Goal: Task Accomplishment & Management: Manage account settings

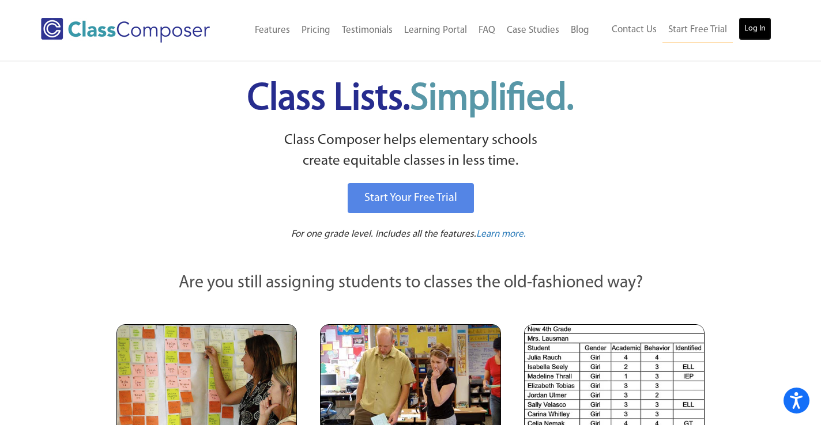
click at [755, 30] on link "Log In" at bounding box center [754, 28] width 33 height 23
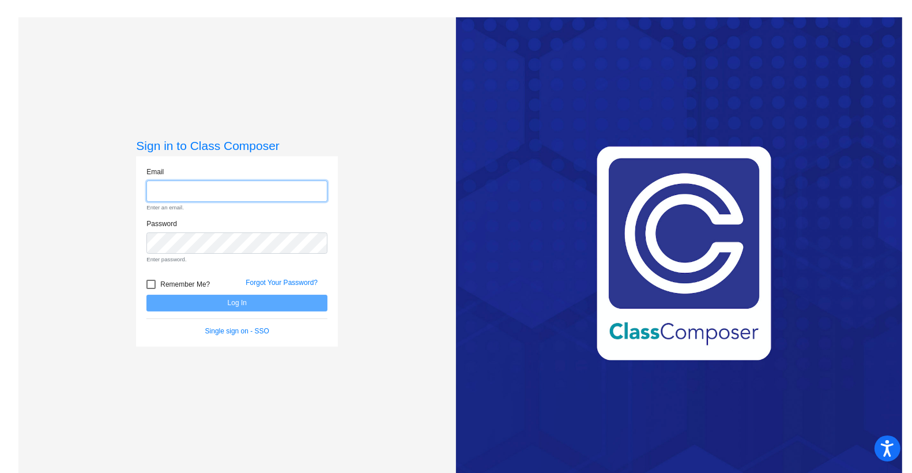
type input "[EMAIL_ADDRESS][DOMAIN_NAME]"
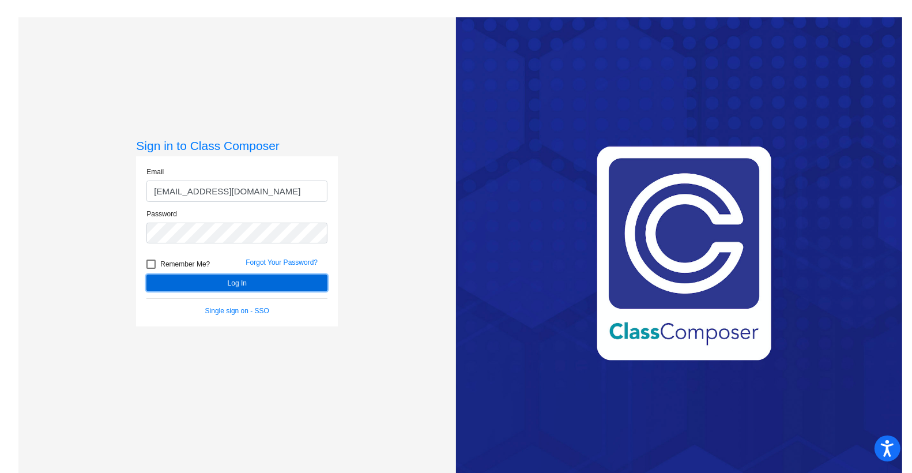
click at [271, 283] on button "Log In" at bounding box center [236, 282] width 181 height 17
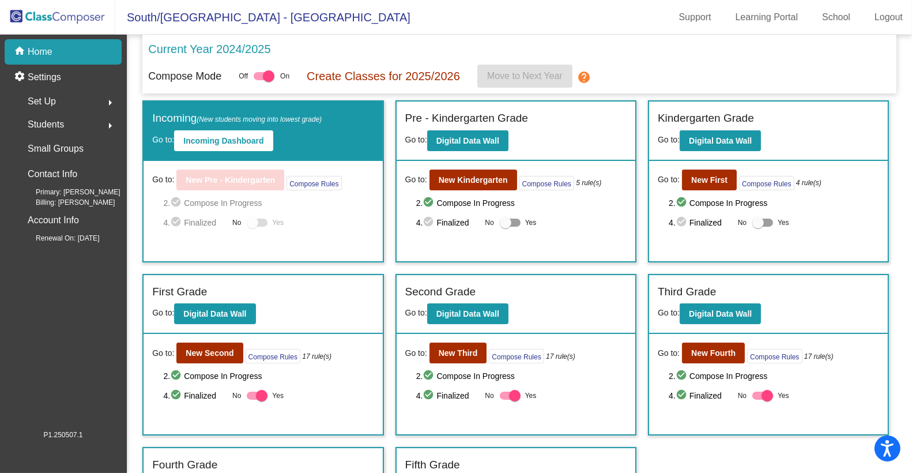
click at [510, 222] on div at bounding box center [510, 222] width 21 height 8
click at [505, 227] on input "Yes" at bounding box center [505, 227] width 1 height 1
checkbox input "true"
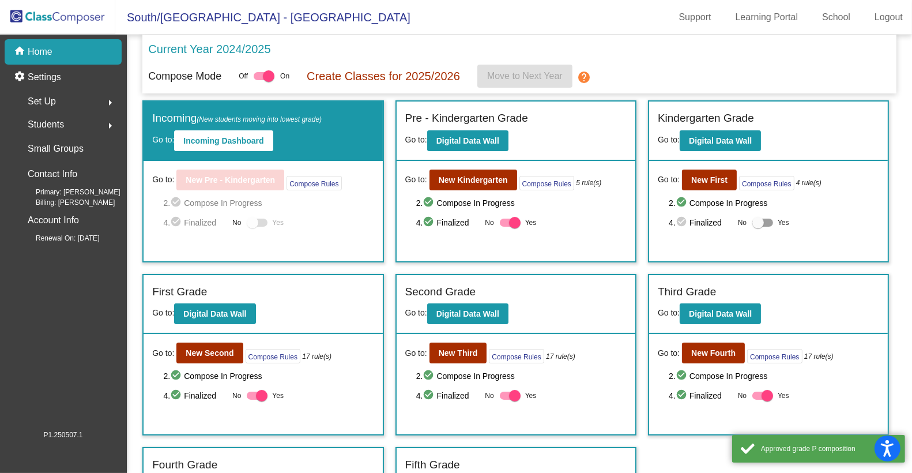
click at [753, 222] on div at bounding box center [758, 223] width 12 height 12
click at [757, 227] on input "Yes" at bounding box center [757, 227] width 1 height 1
checkbox input "true"
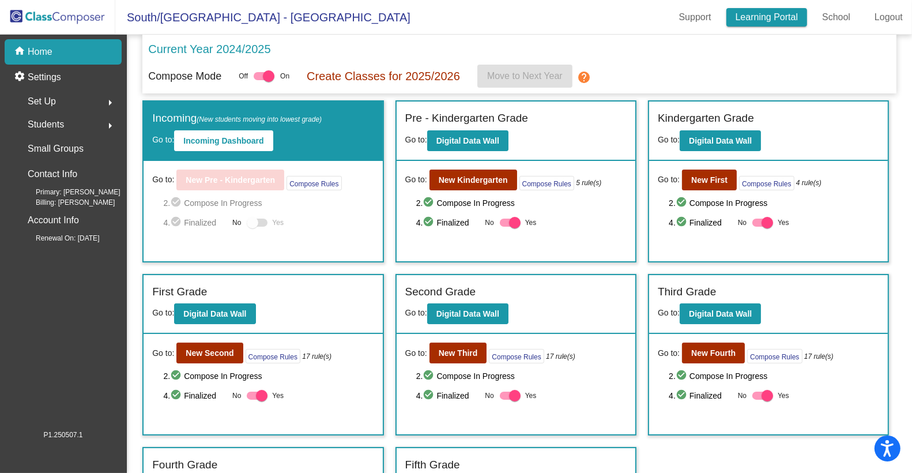
click at [773, 19] on link "Learning Portal" at bounding box center [766, 17] width 81 height 18
click at [252, 221] on div at bounding box center [253, 223] width 12 height 12
click at [63, 74] on div "settings Settings" at bounding box center [63, 77] width 117 height 25
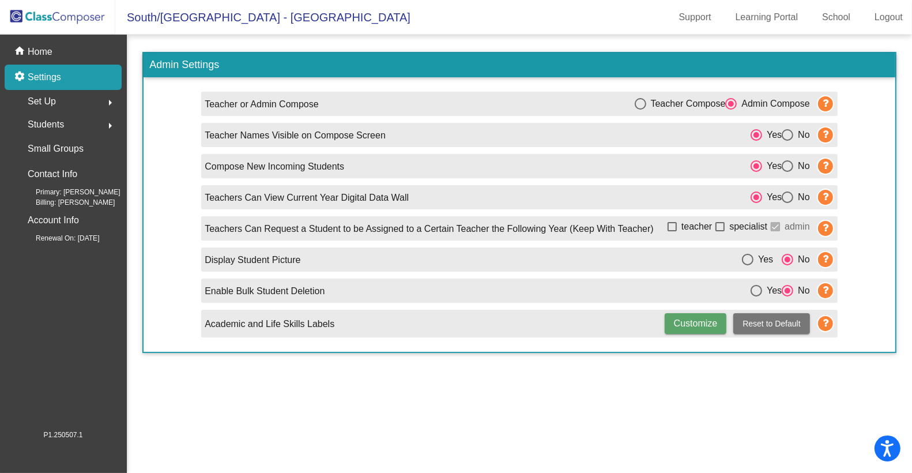
click at [827, 164] on icon at bounding box center [825, 165] width 17 height 17
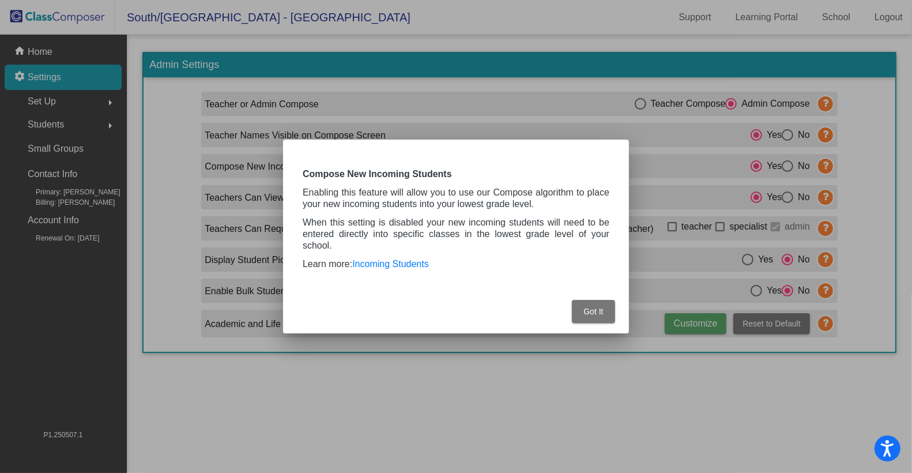
click at [603, 310] on span "Got It" at bounding box center [593, 311] width 20 height 9
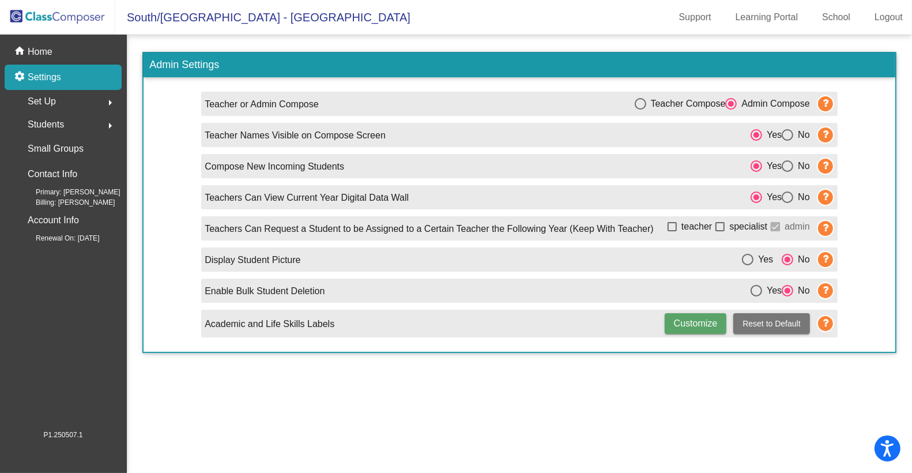
click at [93, 100] on div "Set Up arrow_right" at bounding box center [67, 101] width 110 height 23
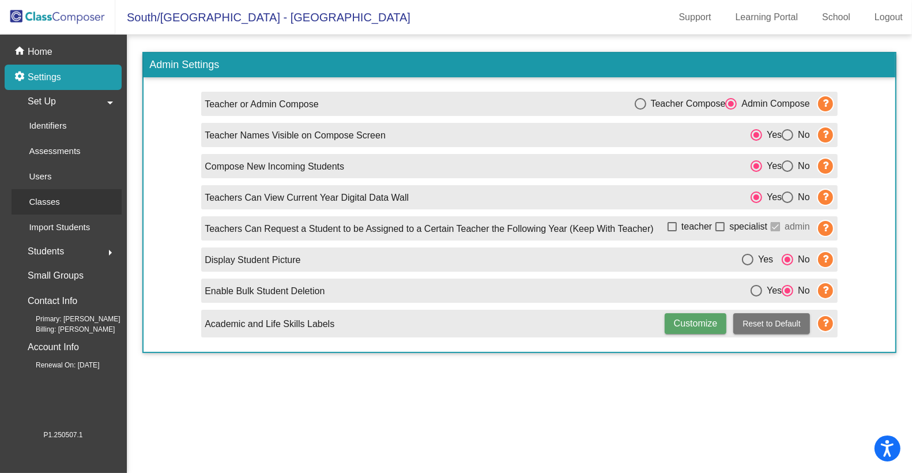
click at [55, 199] on p "Classes" at bounding box center [44, 202] width 31 height 14
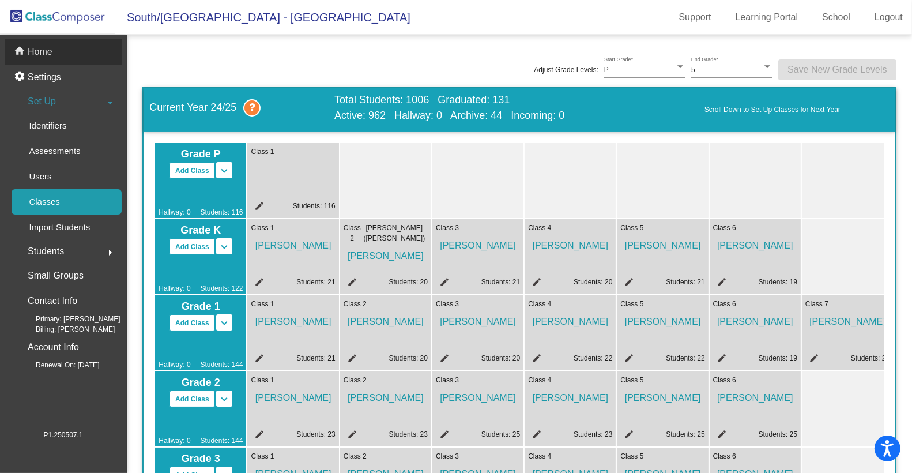
click at [47, 51] on p "Home" at bounding box center [40, 52] width 25 height 14
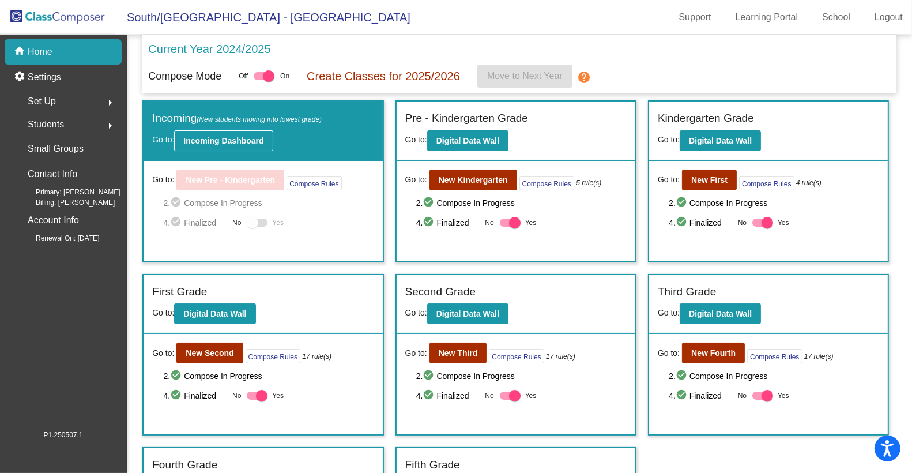
click at [253, 140] on b "Incoming Dashboard" at bounding box center [223, 140] width 80 height 9
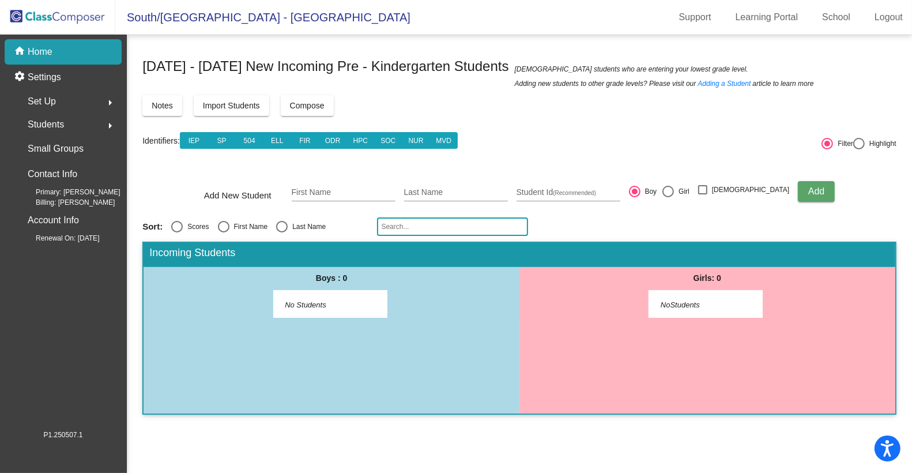
click at [78, 103] on div "Set Up arrow_right" at bounding box center [67, 101] width 110 height 23
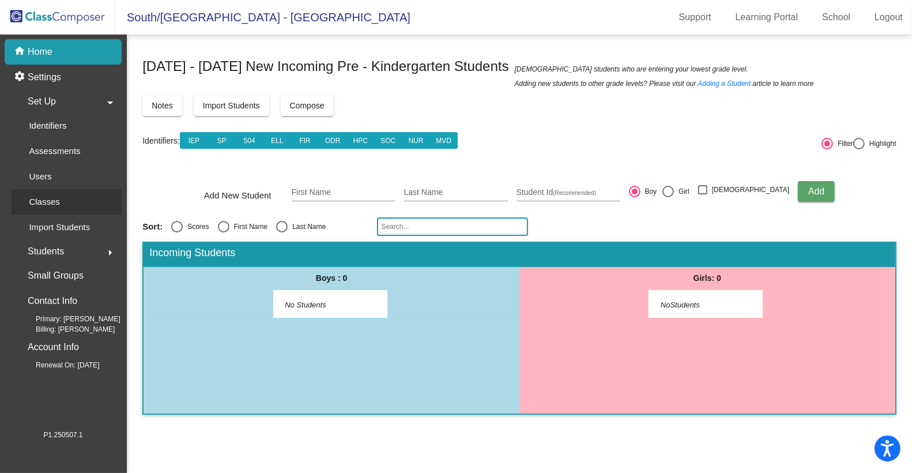
click at [56, 199] on p "Classes" at bounding box center [44, 202] width 31 height 14
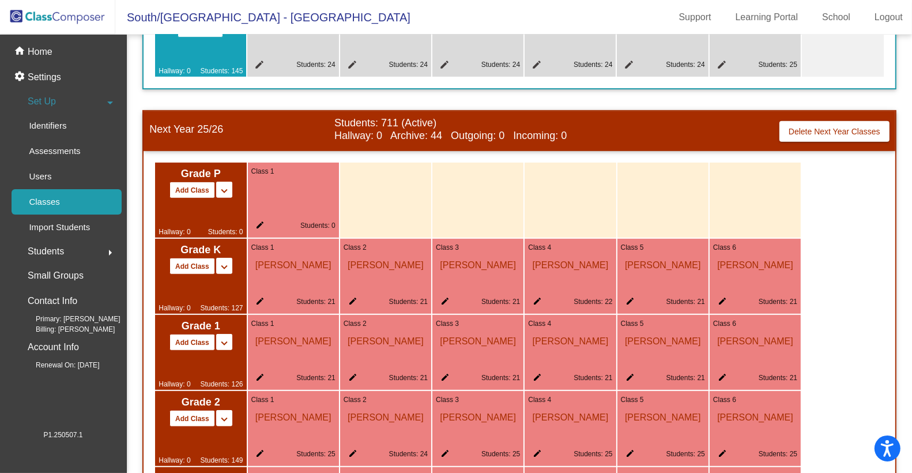
scroll to position [599, 0]
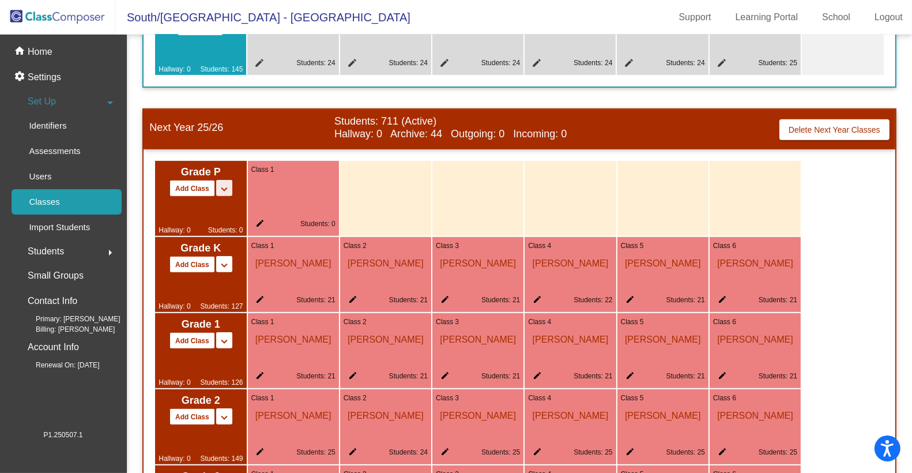
click at [221, 196] on mat-icon "keyboard_arrow_down" at bounding box center [224, 189] width 14 height 14
click at [221, 196] on mat-icon "keyboard_arrow_up" at bounding box center [224, 189] width 14 height 14
click at [217, 221] on div "Hallway: 0 Students: 0" at bounding box center [201, 216] width 84 height 39
click at [259, 230] on mat-icon "edit" at bounding box center [258, 225] width 14 height 14
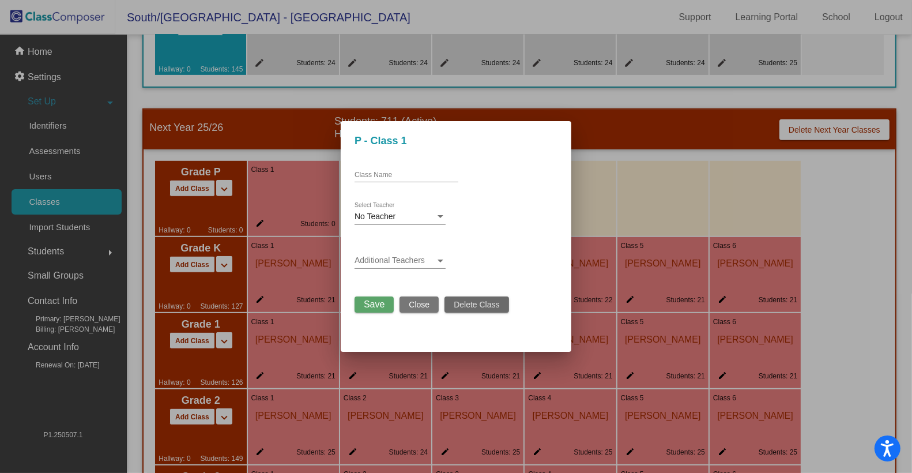
click at [482, 304] on span "Delete Class" at bounding box center [477, 304] width 46 height 9
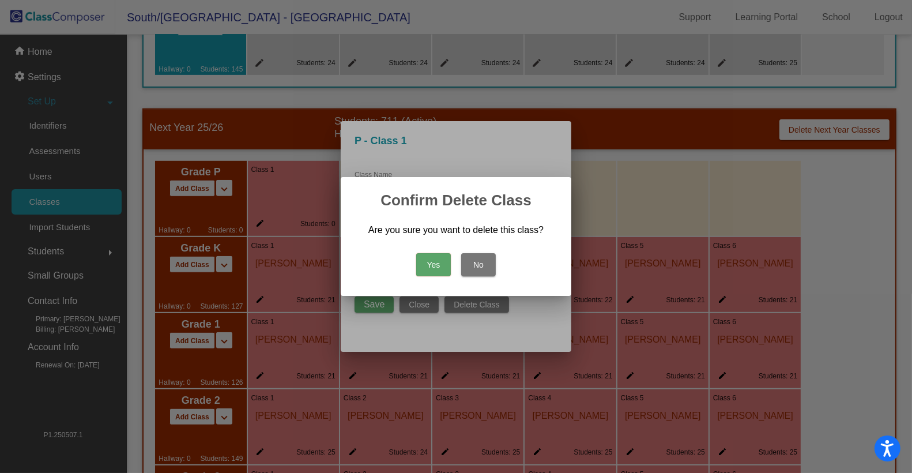
click at [436, 265] on button "Yes" at bounding box center [433, 264] width 35 height 23
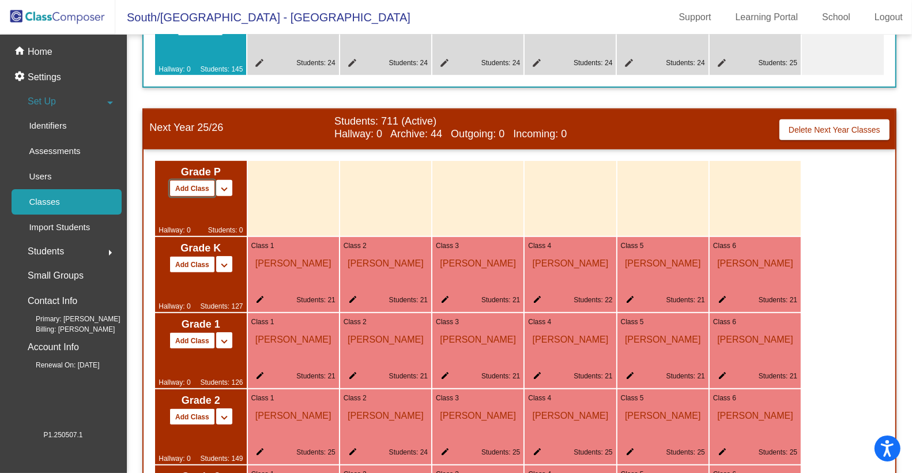
click at [194, 192] on button "Add Class" at bounding box center [192, 188] width 46 height 17
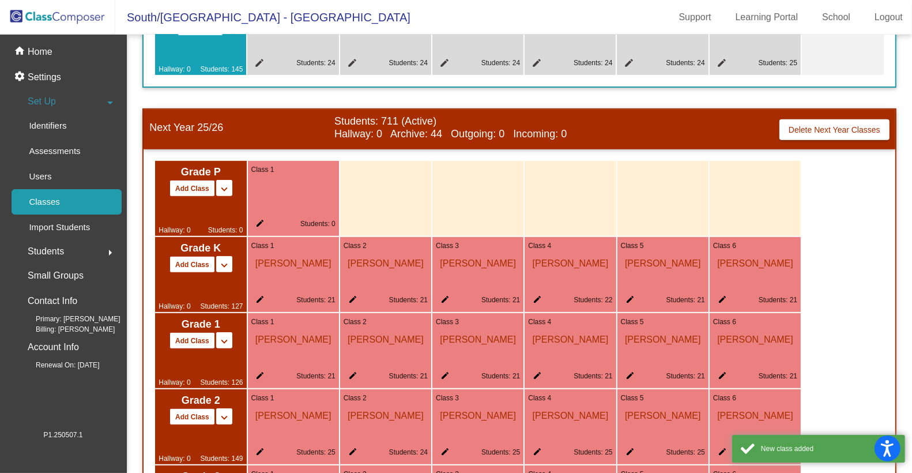
click at [258, 227] on mat-icon "edit" at bounding box center [258, 225] width 14 height 14
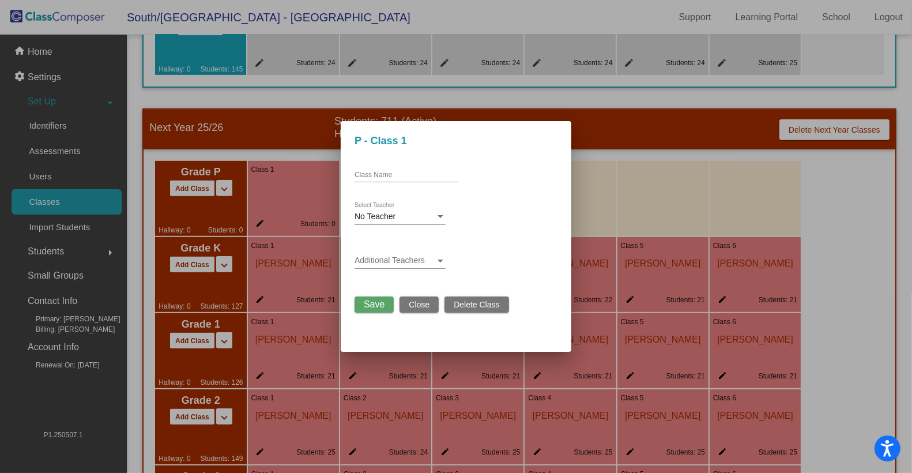
click at [484, 301] on span "Delete Class" at bounding box center [477, 304] width 46 height 9
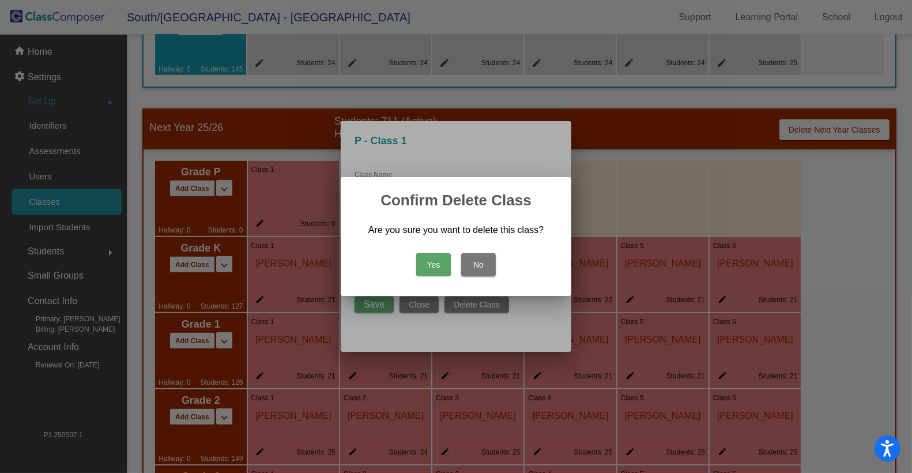
click at [426, 267] on button "Yes" at bounding box center [433, 264] width 35 height 23
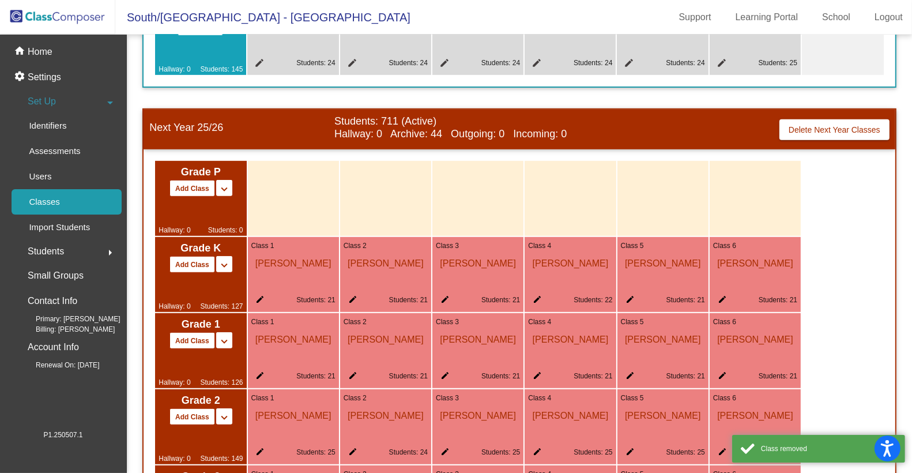
click at [227, 194] on mat-icon "keyboard_arrow_down" at bounding box center [224, 189] width 14 height 14
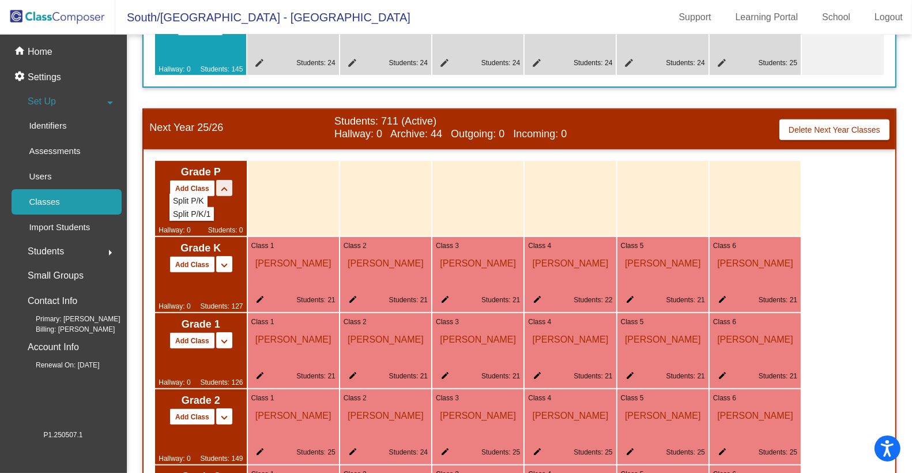
click at [227, 194] on mat-icon "keyboard_arrow_up" at bounding box center [224, 189] width 14 height 14
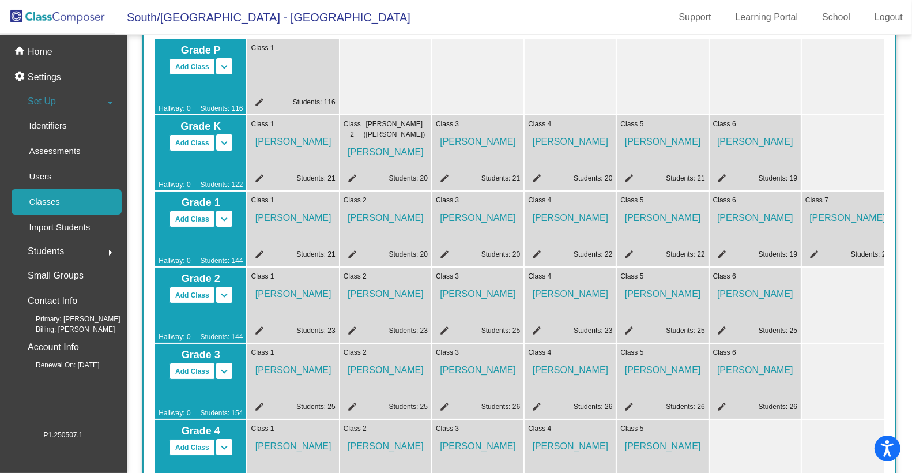
scroll to position [0, 0]
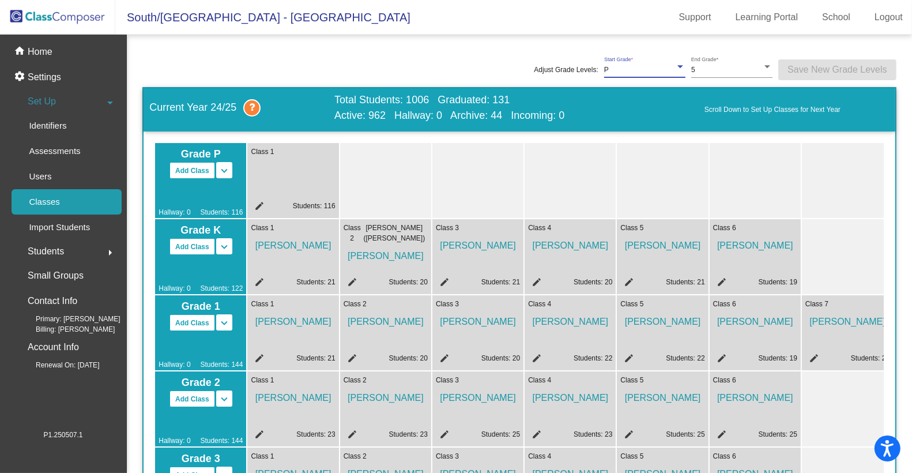
click at [675, 69] on div at bounding box center [680, 67] width 10 height 8
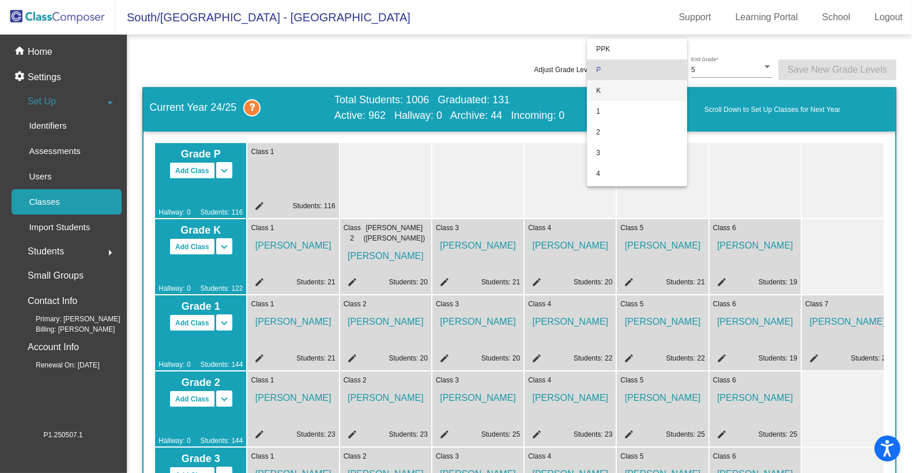
click at [640, 90] on span "K" at bounding box center [637, 90] width 82 height 21
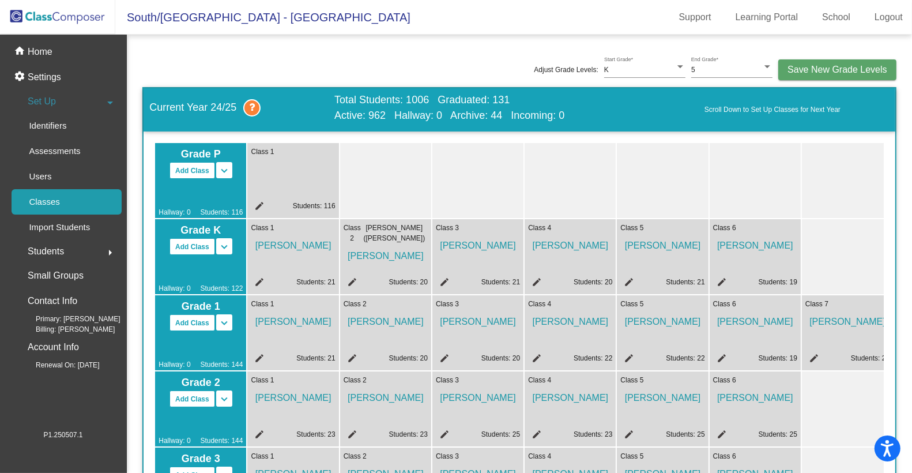
click at [440, 58] on div "Adjust Grade Levels: K Start Grade * 5 End Grade * Save New Grade Levels" at bounding box center [519, 69] width 754 height 35
click at [828, 71] on span "Save New Grade Levels" at bounding box center [837, 70] width 100 height 10
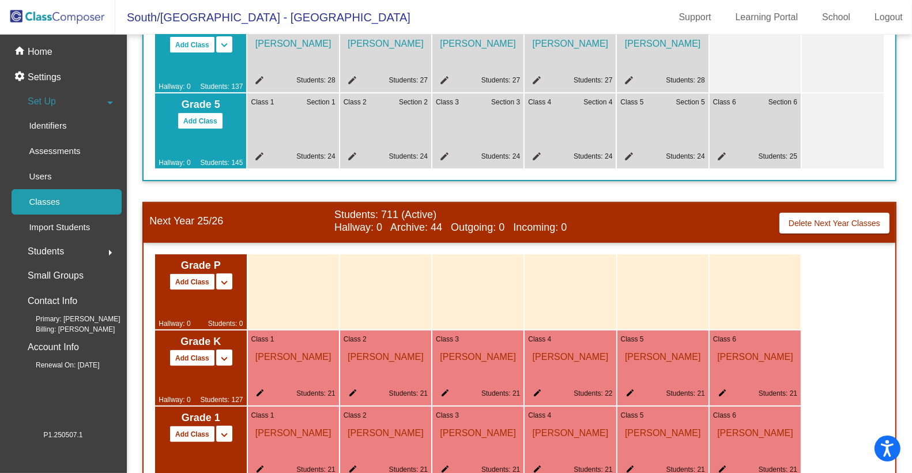
scroll to position [533, 0]
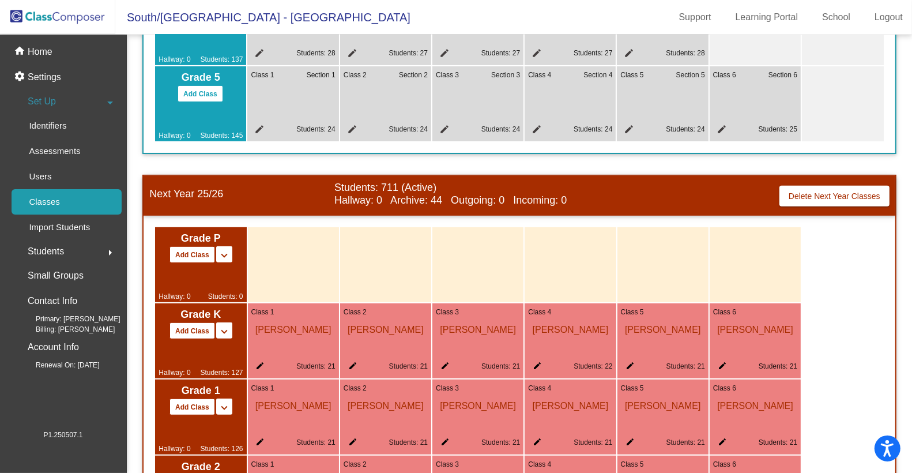
click at [209, 284] on div "Hallway: 0 Students: 0" at bounding box center [201, 282] width 84 height 39
click at [54, 53] on div "home Home" at bounding box center [63, 51] width 117 height 25
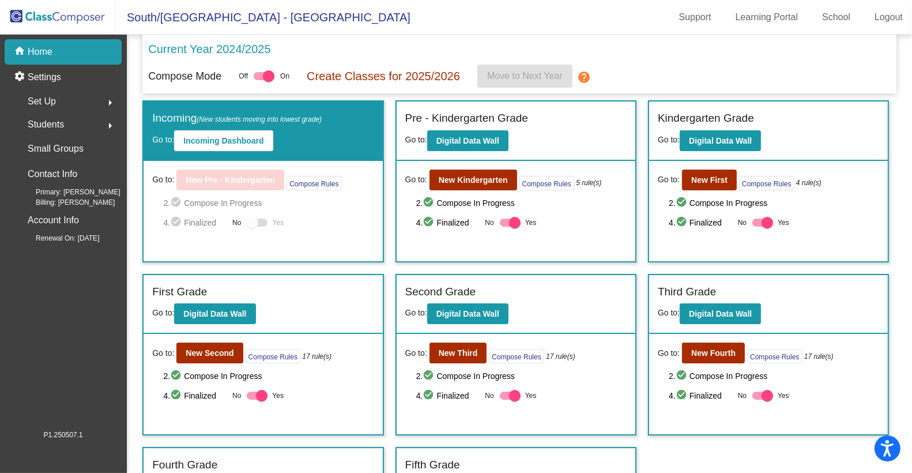
click at [251, 222] on div at bounding box center [253, 223] width 12 height 12
click at [56, 75] on p "Settings" at bounding box center [44, 77] width 33 height 14
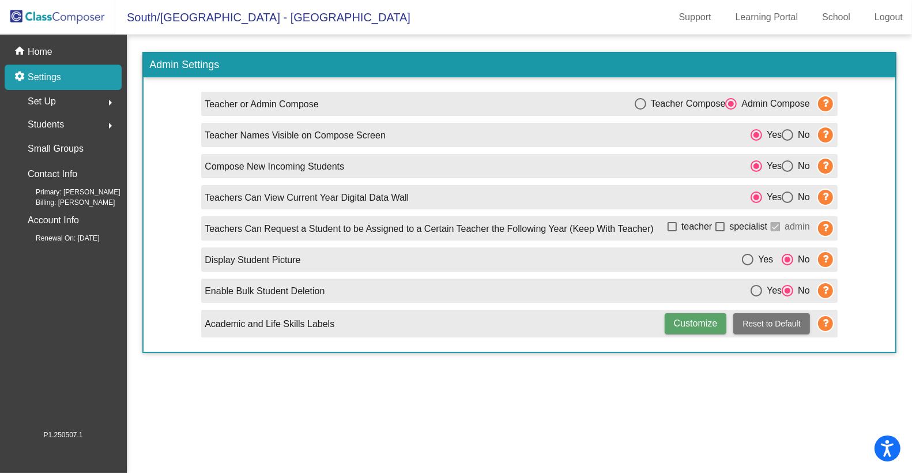
click at [787, 164] on div "Select an option" at bounding box center [788, 166] width 12 height 12
click at [787, 172] on input "No" at bounding box center [787, 172] width 1 height 1
radio input "true"
click at [51, 50] on p "Home" at bounding box center [40, 52] width 25 height 14
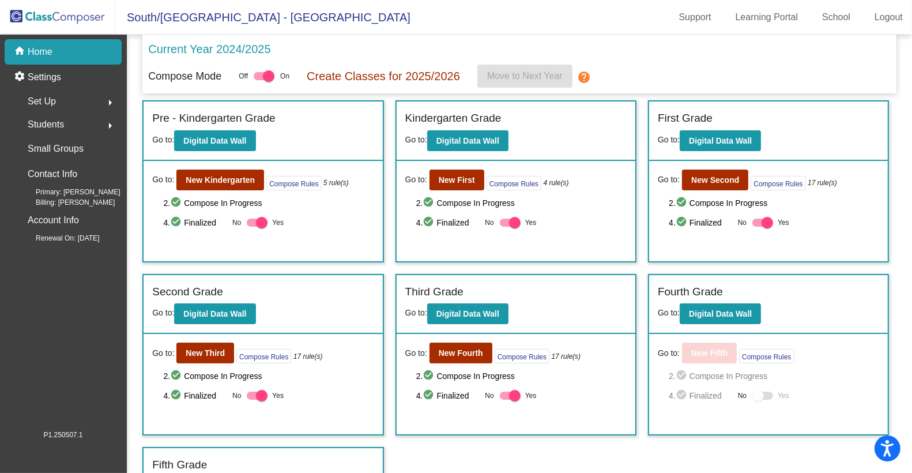
scroll to position [31, 0]
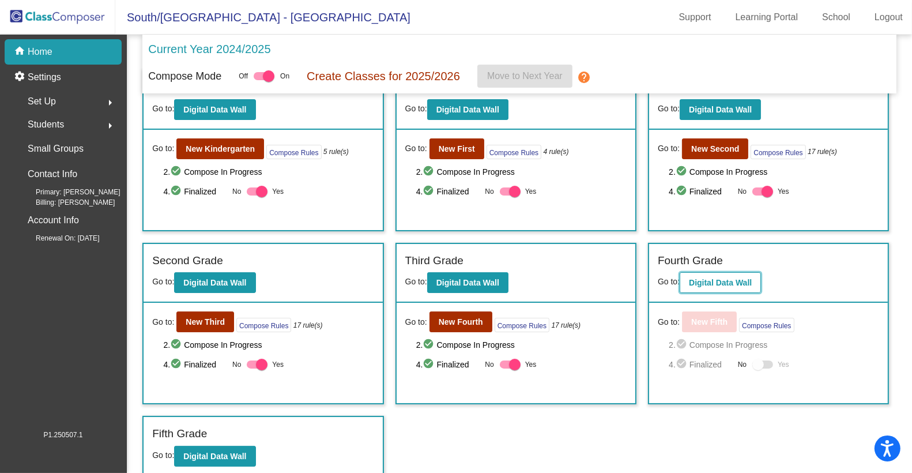
click at [718, 281] on b "Digital Data Wall" at bounding box center [720, 282] width 63 height 9
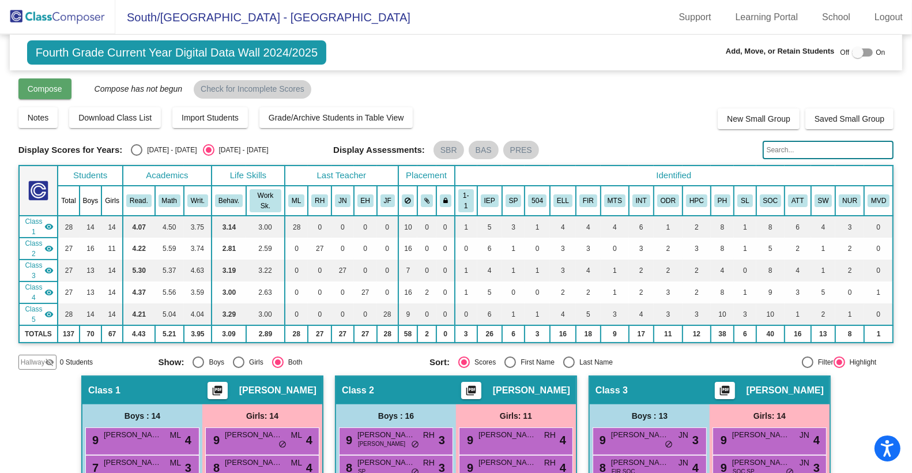
click at [63, 89] on button "Compose" at bounding box center [44, 88] width 53 height 21
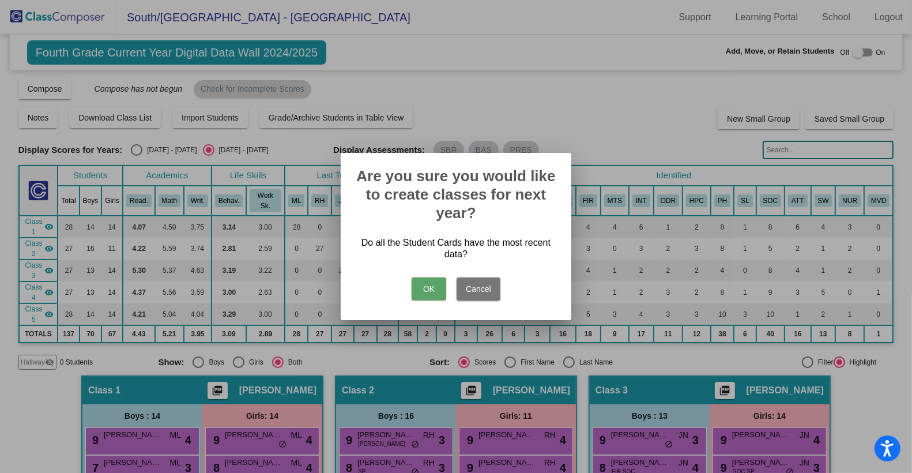
click at [435, 285] on button "OK" at bounding box center [429, 288] width 35 height 23
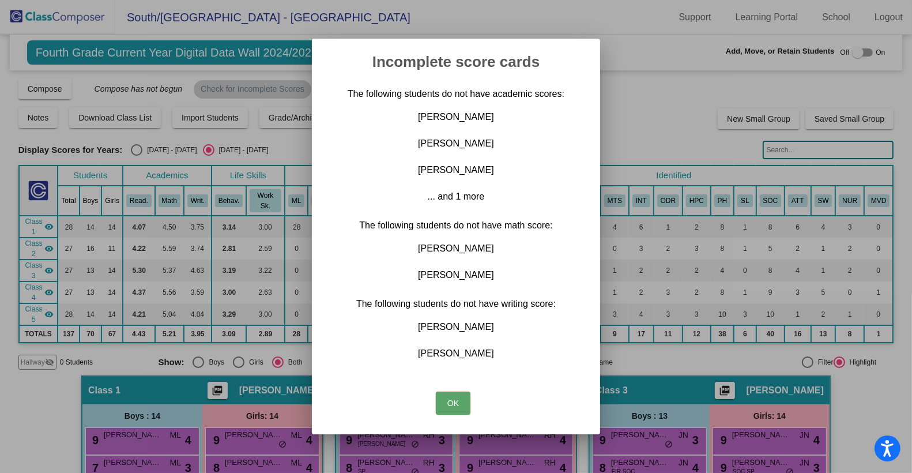
click at [458, 399] on button "OK" at bounding box center [453, 402] width 35 height 23
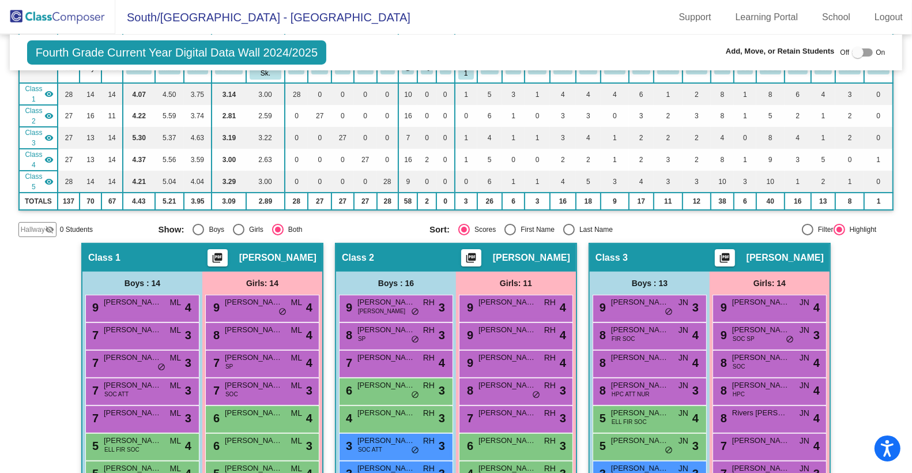
scroll to position [57, 0]
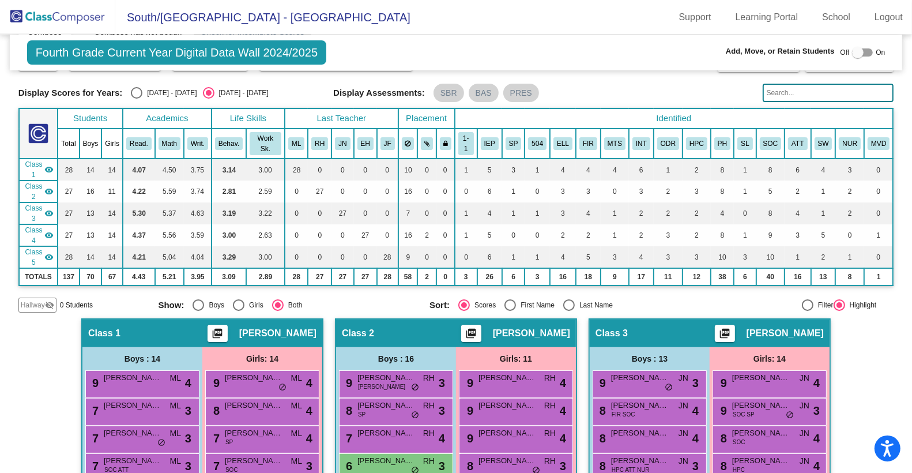
click at [70, 13] on img at bounding box center [57, 17] width 115 height 34
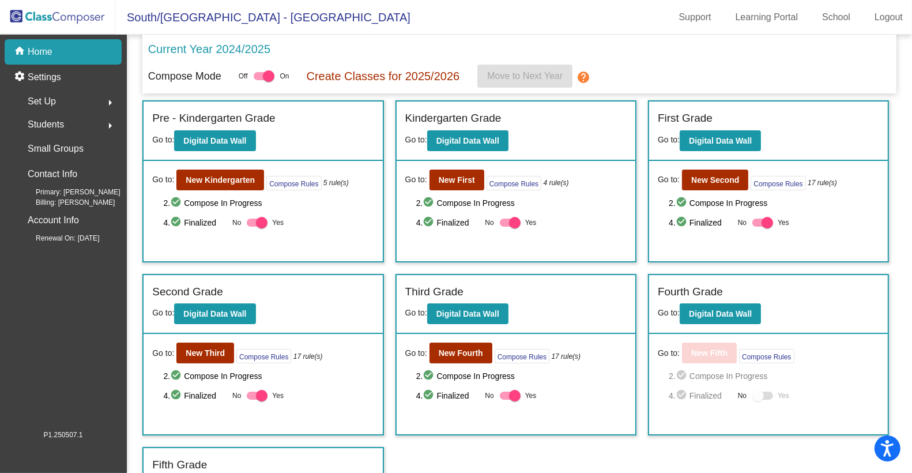
scroll to position [31, 0]
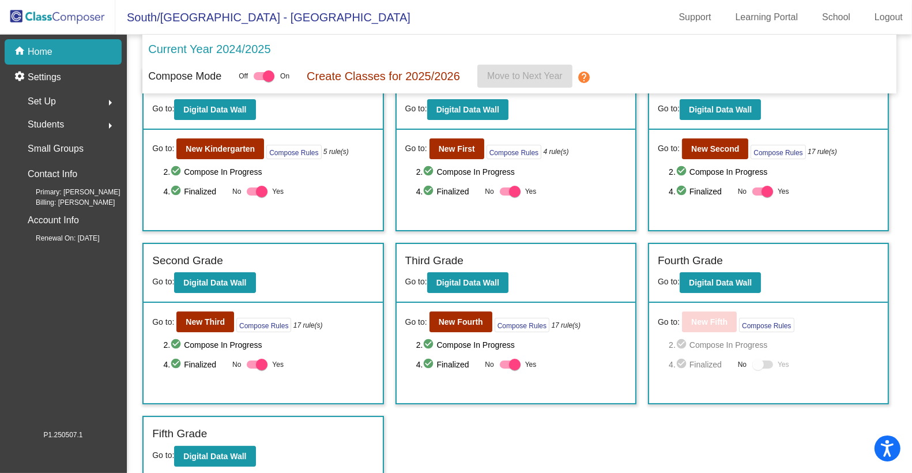
click at [51, 99] on span "Set Up" at bounding box center [42, 101] width 28 height 16
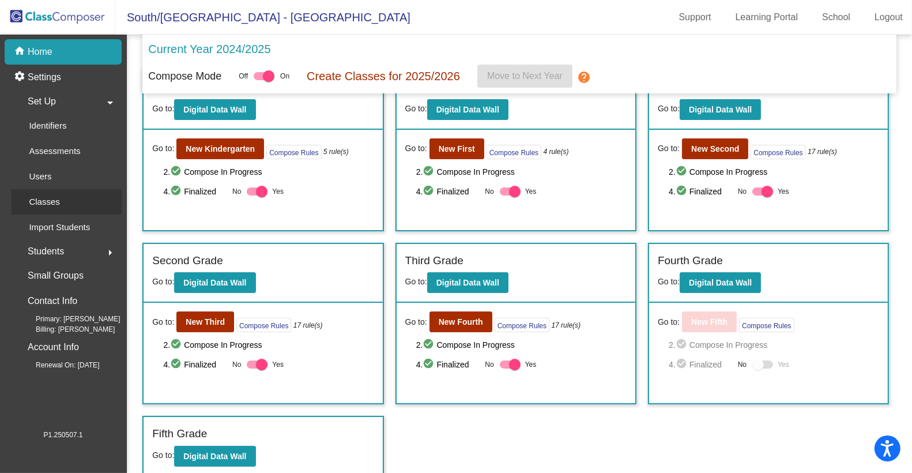
click at [65, 194] on div "Classes" at bounding box center [41, 201] width 58 height 25
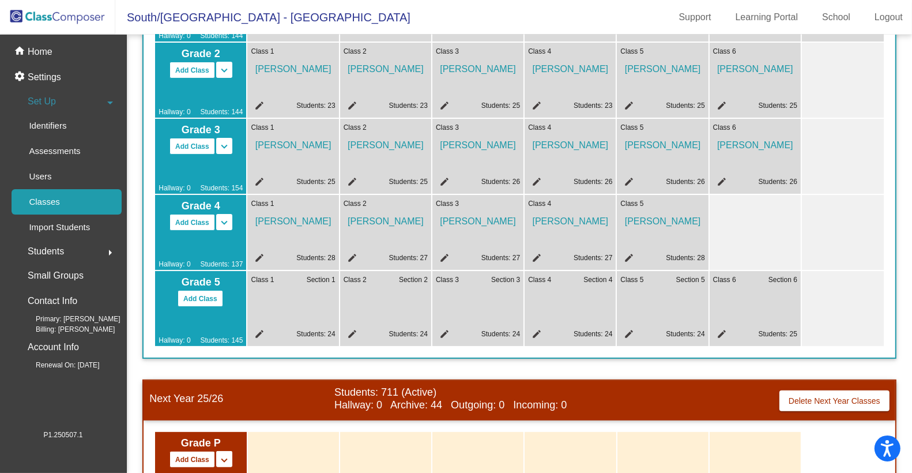
scroll to position [338, 0]
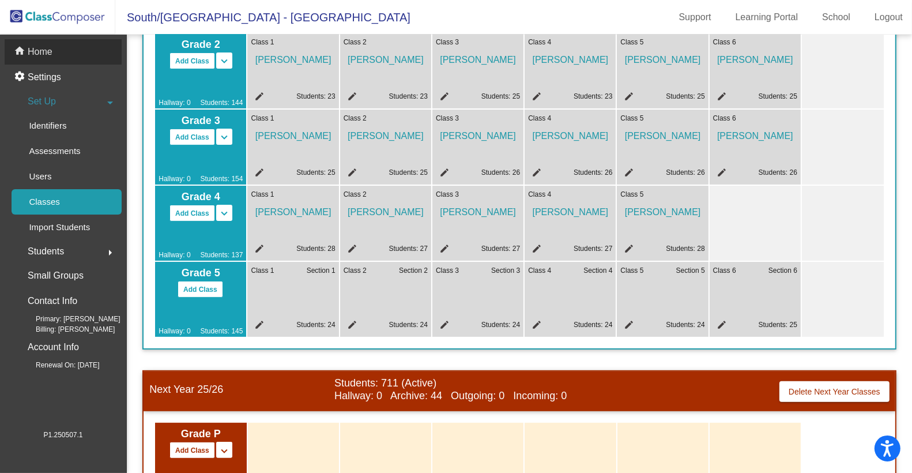
click at [44, 54] on p "Home" at bounding box center [40, 52] width 25 height 14
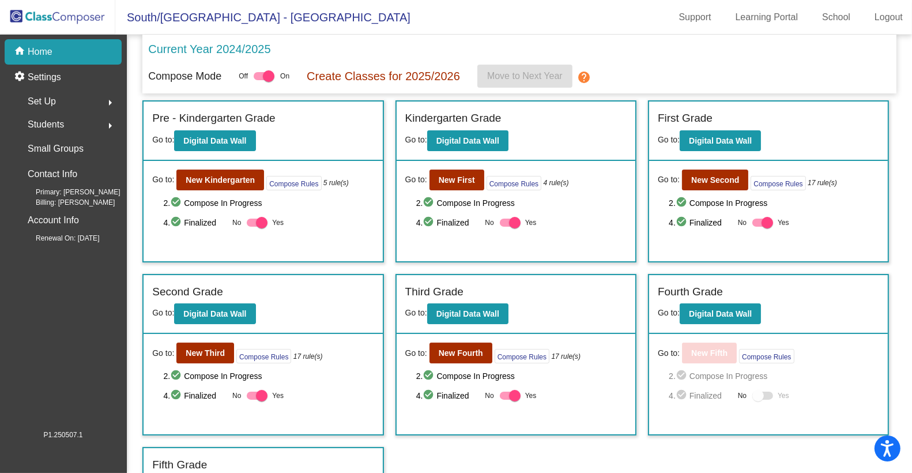
scroll to position [31, 0]
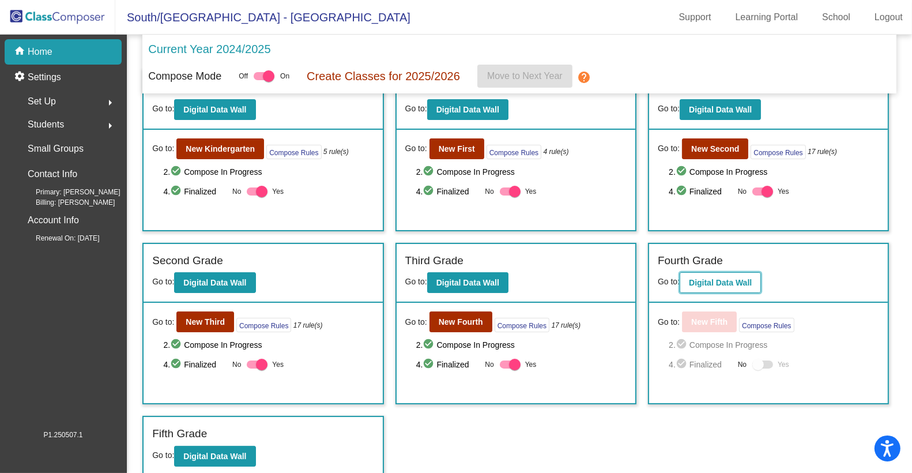
click at [731, 281] on b "Digital Data Wall" at bounding box center [720, 282] width 63 height 9
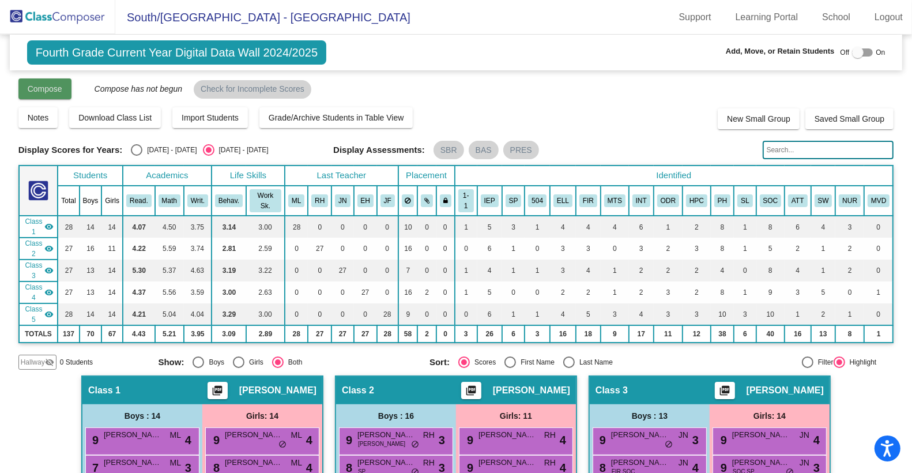
click at [65, 86] on button "Compose" at bounding box center [44, 88] width 53 height 21
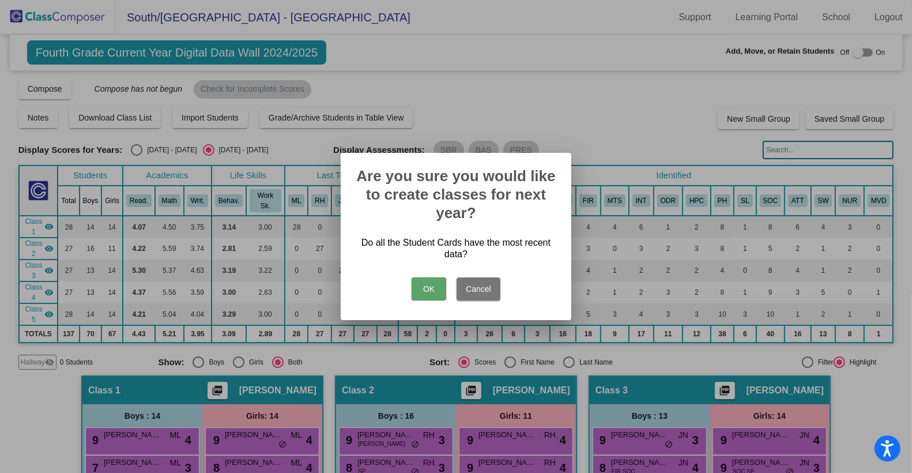
click at [425, 289] on button "OK" at bounding box center [429, 288] width 35 height 23
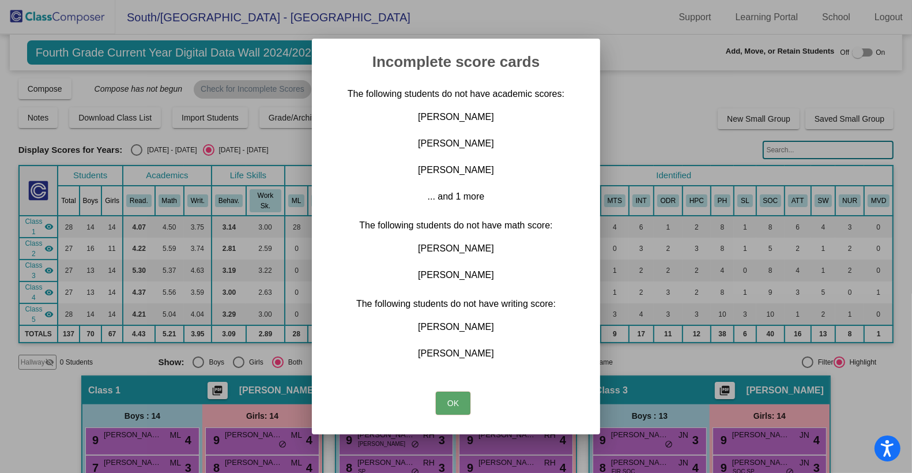
click at [458, 398] on button "OK" at bounding box center [453, 402] width 35 height 23
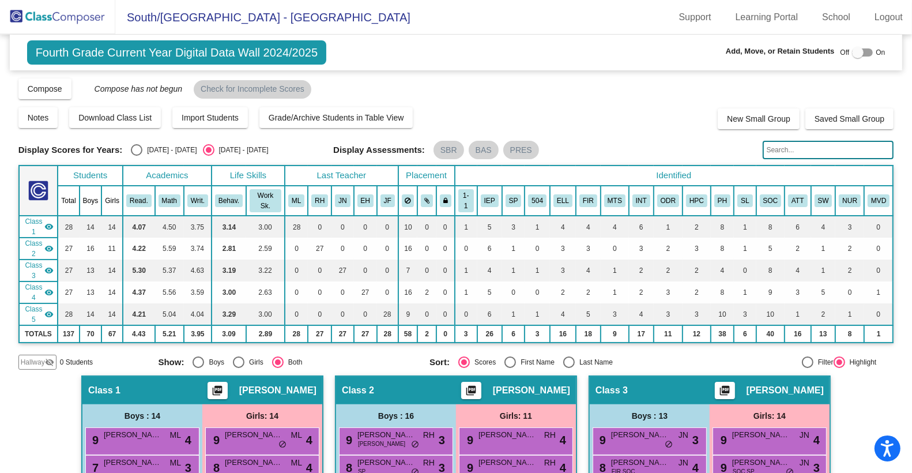
click at [511, 13] on mat-toolbar "South/North Elementary School - Darin Support Learning Portal School Logout" at bounding box center [456, 17] width 912 height 35
click at [775, 149] on input "text" at bounding box center [828, 150] width 131 height 18
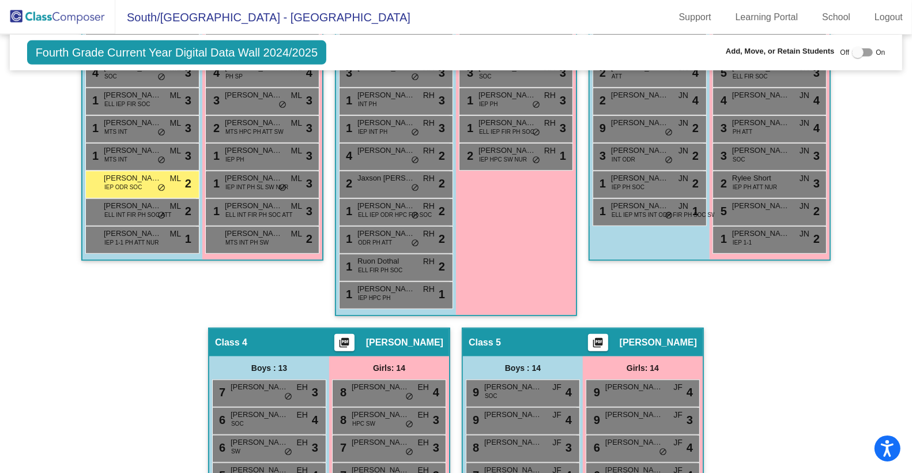
scroll to position [584, 0]
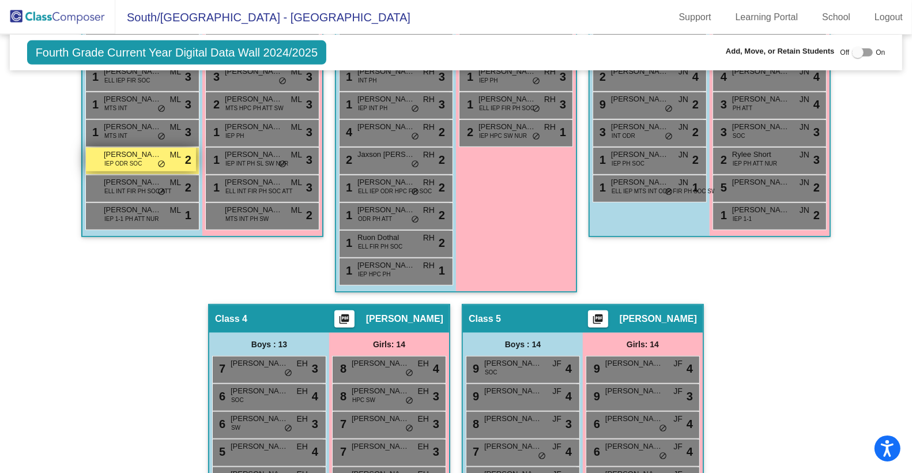
click at [135, 159] on span "IEP ODR SOC" at bounding box center [122, 163] width 37 height 9
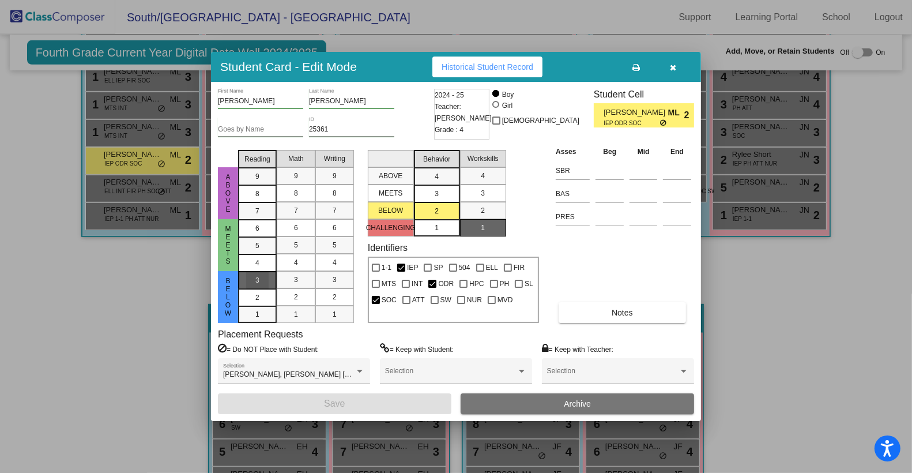
click at [267, 280] on div "3" at bounding box center [257, 279] width 22 height 17
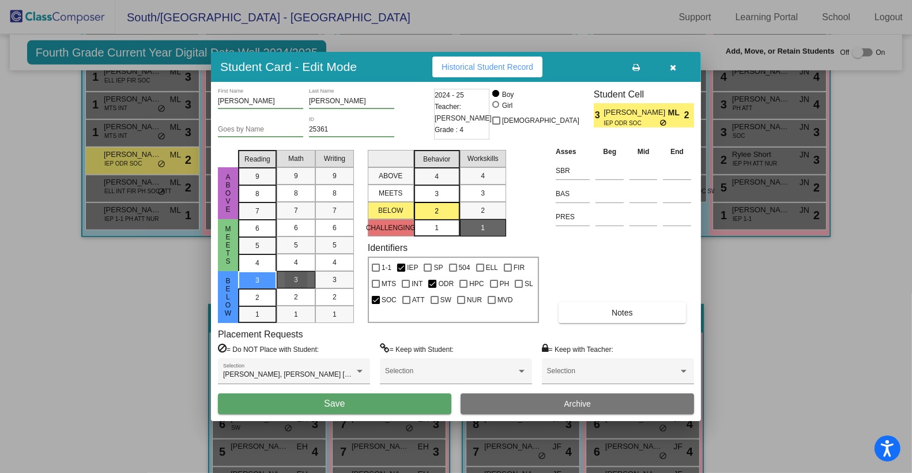
click at [296, 280] on span "3" at bounding box center [296, 279] width 4 height 10
click at [333, 280] on span "3" at bounding box center [335, 279] width 4 height 10
click at [340, 400] on span "Save" at bounding box center [334, 403] width 21 height 10
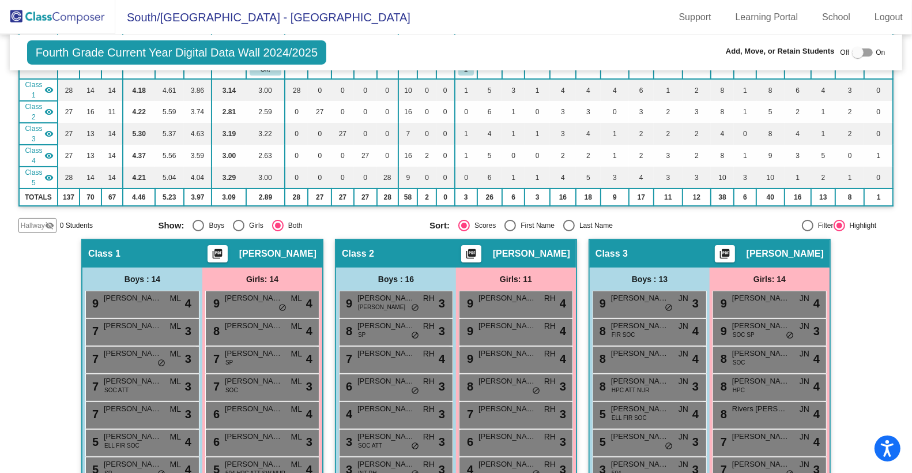
scroll to position [0, 0]
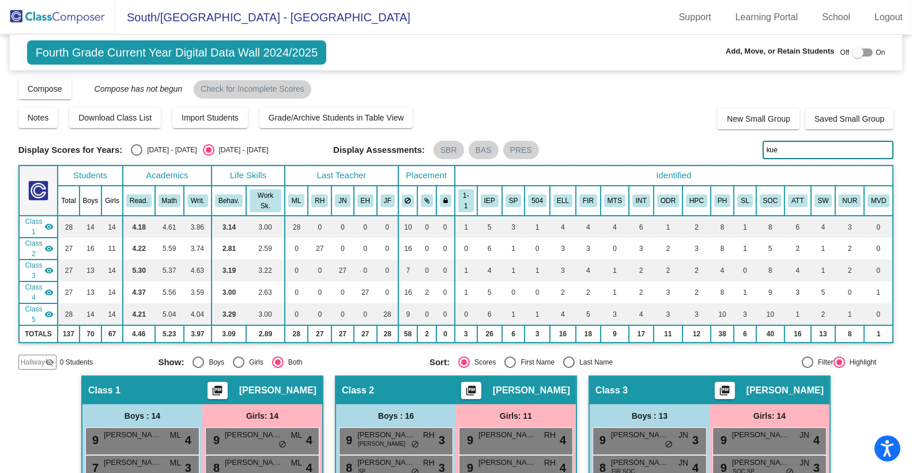
drag, startPoint x: 783, startPoint y: 150, endPoint x: 748, endPoint y: 149, distance: 34.6
click at [748, 149] on div "Display Scores for Years: 2023 - 2024 2024 - 2025 Display Assessments: SBR BAS …" at bounding box center [455, 150] width 875 height 18
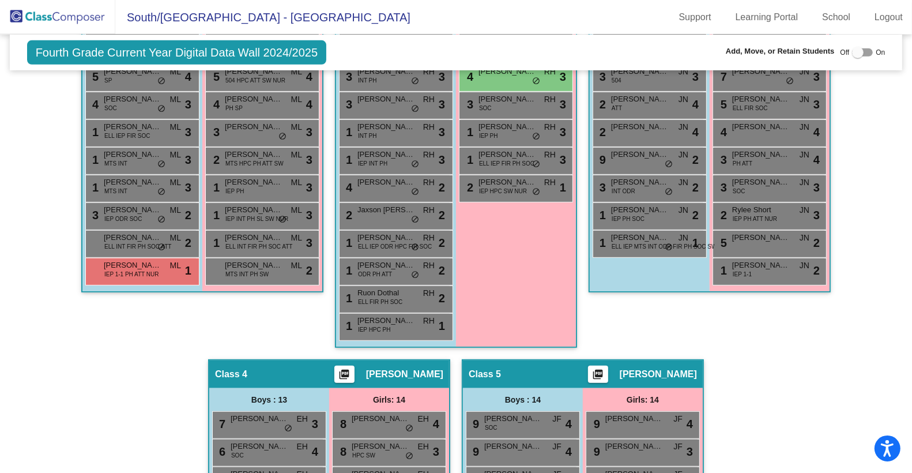
scroll to position [528, 0]
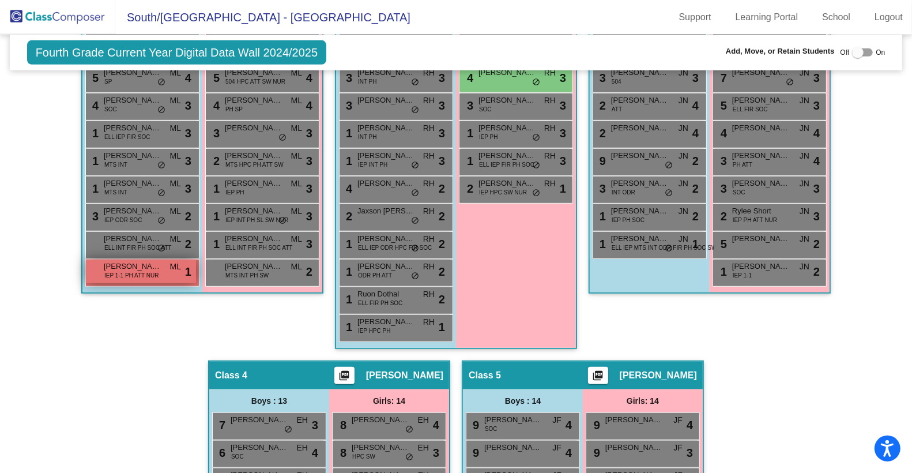
click at [161, 259] on div "Ezekiel Madson IEP 1-1 PH ATT NUR ML lock do_not_disturb_alt 1" at bounding box center [141, 271] width 110 height 24
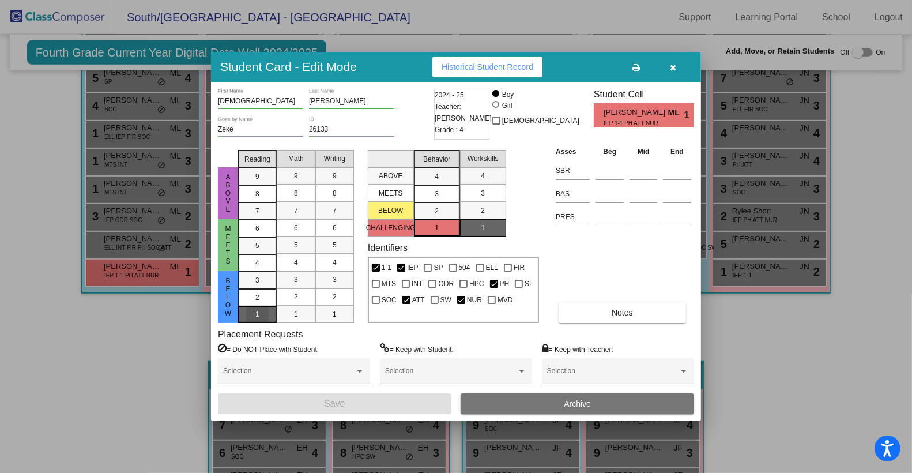
click at [259, 289] on div "1" at bounding box center [257, 279] width 22 height 17
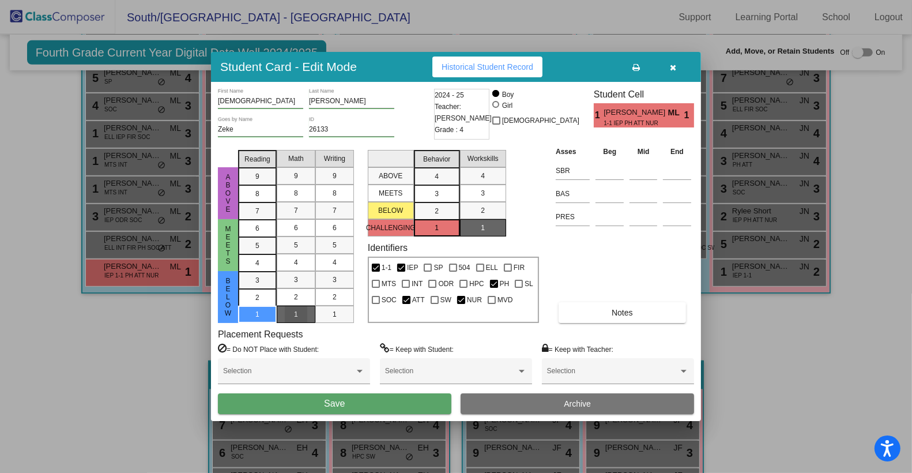
click at [291, 316] on div "1" at bounding box center [296, 313] width 22 height 17
click at [325, 315] on div "1" at bounding box center [334, 313] width 22 height 17
click at [331, 401] on span "Save" at bounding box center [334, 403] width 21 height 10
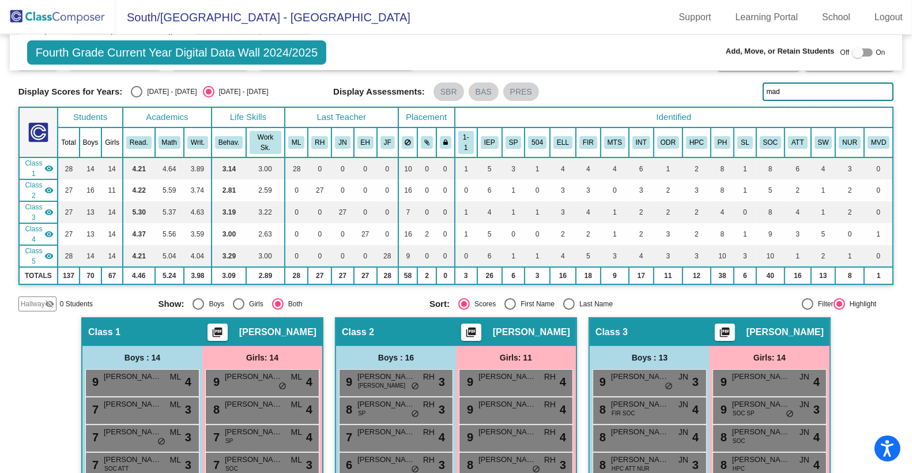
scroll to position [0, 0]
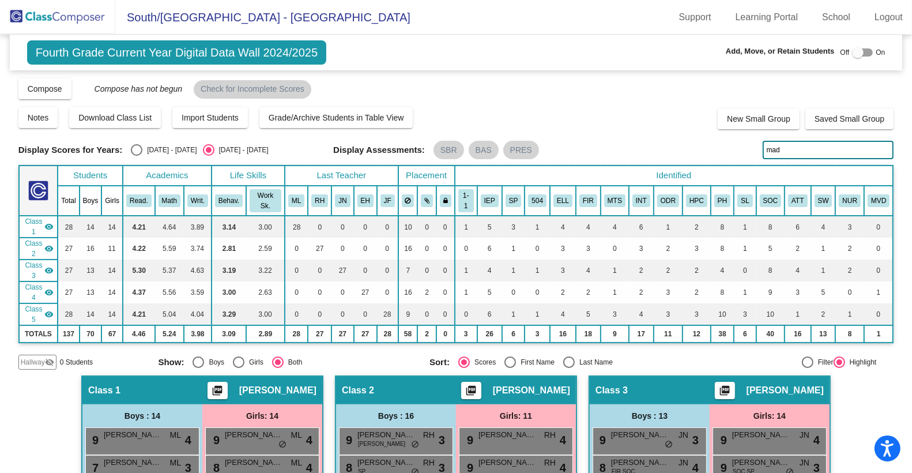
drag, startPoint x: 782, startPoint y: 152, endPoint x: 742, endPoint y: 151, distance: 39.8
click at [742, 151] on div "Display Scores for Years: 2023 - 2024 2024 - 2025 Display Assessments: SBR BAS …" at bounding box center [455, 150] width 875 height 18
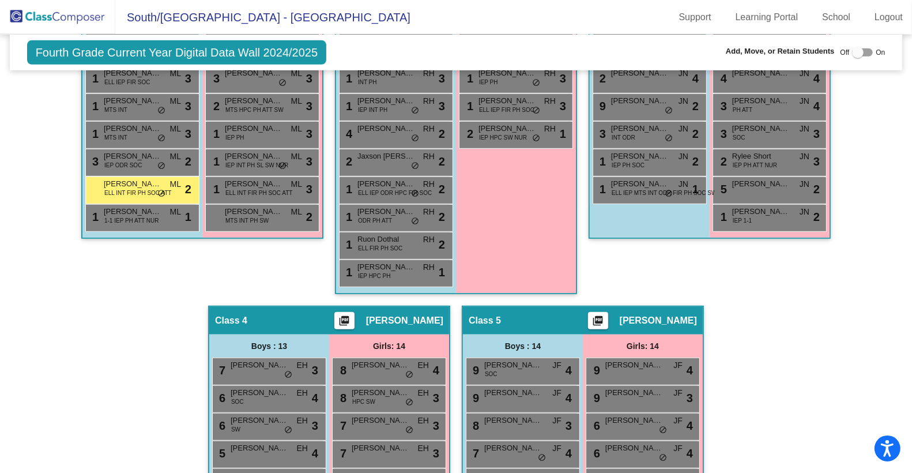
scroll to position [586, 0]
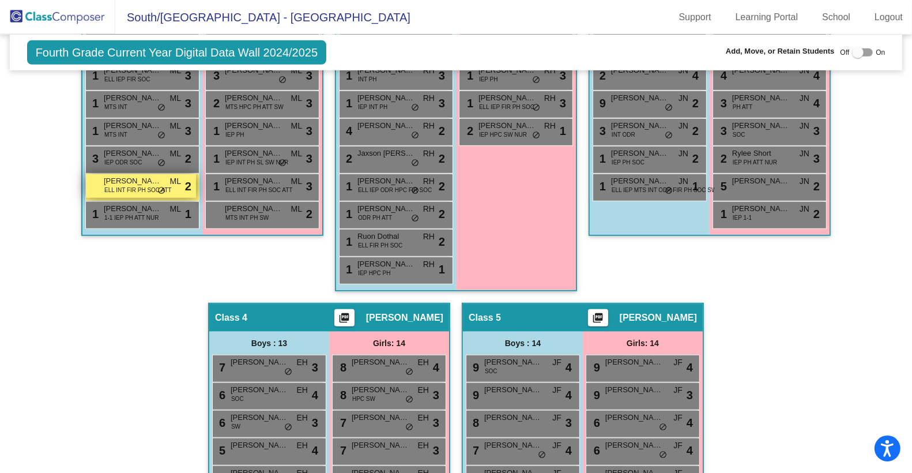
click at [145, 186] on span "ELL INT FIR PH SOC ATT" at bounding box center [137, 190] width 67 height 9
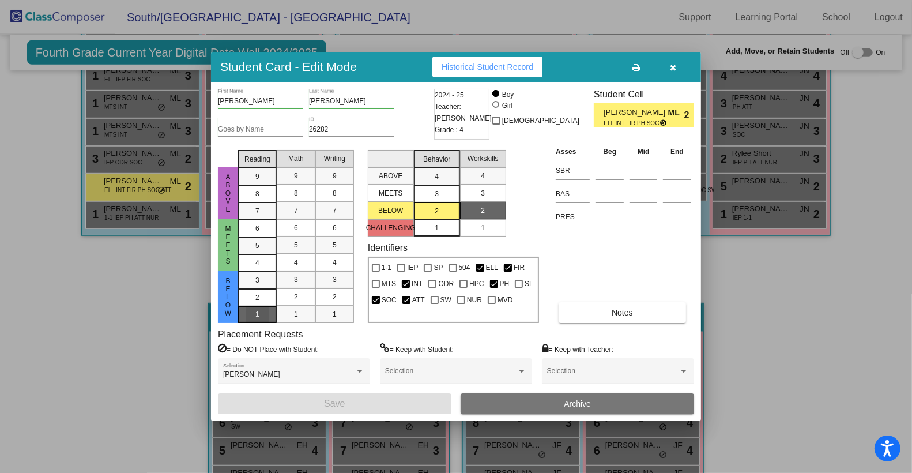
click at [264, 289] on div "1" at bounding box center [257, 279] width 22 height 17
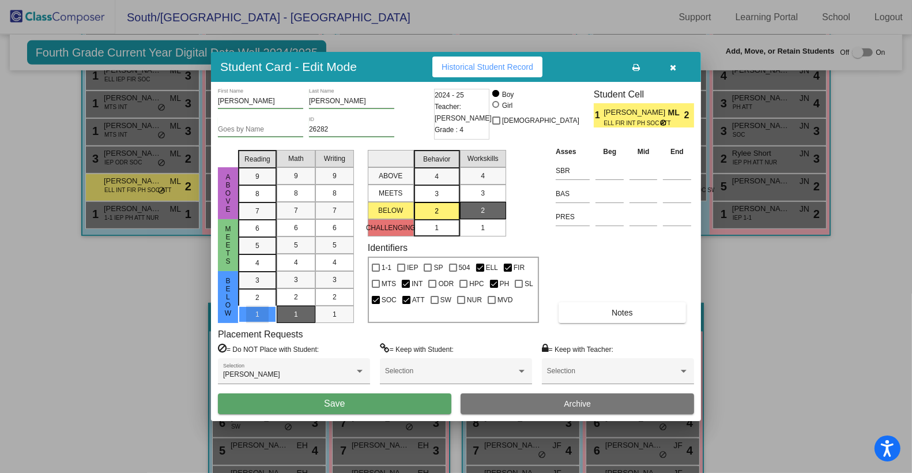
click at [296, 308] on div "1" at bounding box center [296, 313] width 22 height 17
click at [331, 310] on div "1" at bounding box center [334, 313] width 22 height 17
click at [325, 404] on span "Save" at bounding box center [334, 403] width 21 height 10
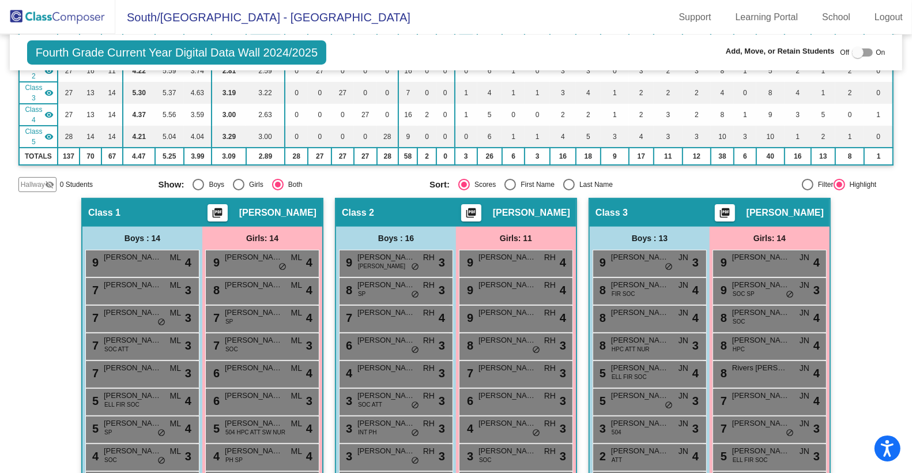
scroll to position [0, 0]
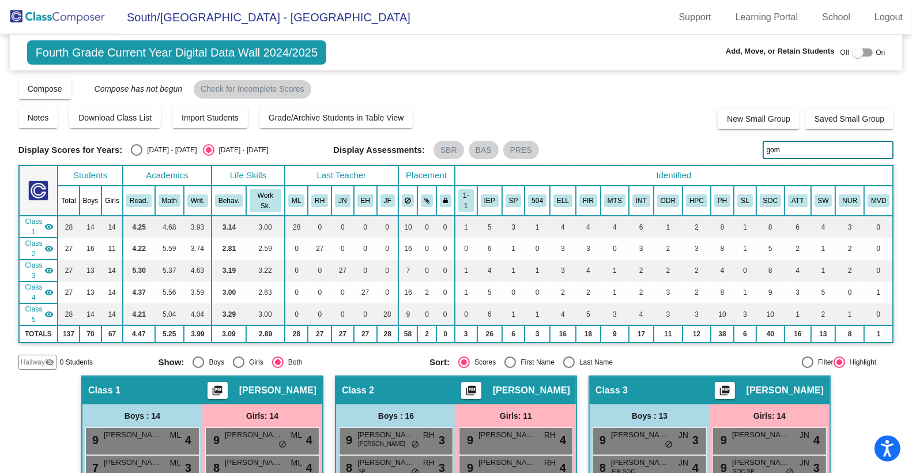
drag, startPoint x: 797, startPoint y: 152, endPoint x: 731, endPoint y: 151, distance: 65.7
click at [731, 151] on div "Display Scores for Years: 2023 - 2024 2024 - 2025 Display Assessments: SBR BAS …" at bounding box center [455, 150] width 875 height 18
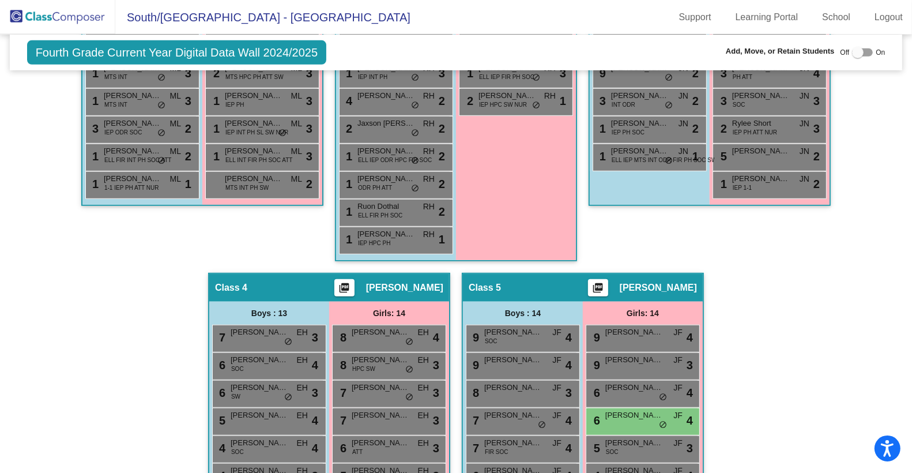
scroll to position [837, 0]
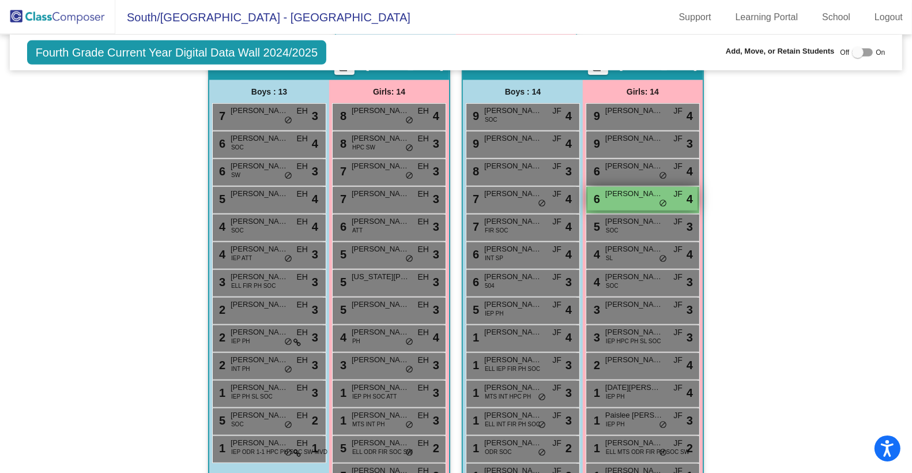
click at [631, 187] on div "6 Margaret West JF lock do_not_disturb_alt 4" at bounding box center [642, 199] width 110 height 24
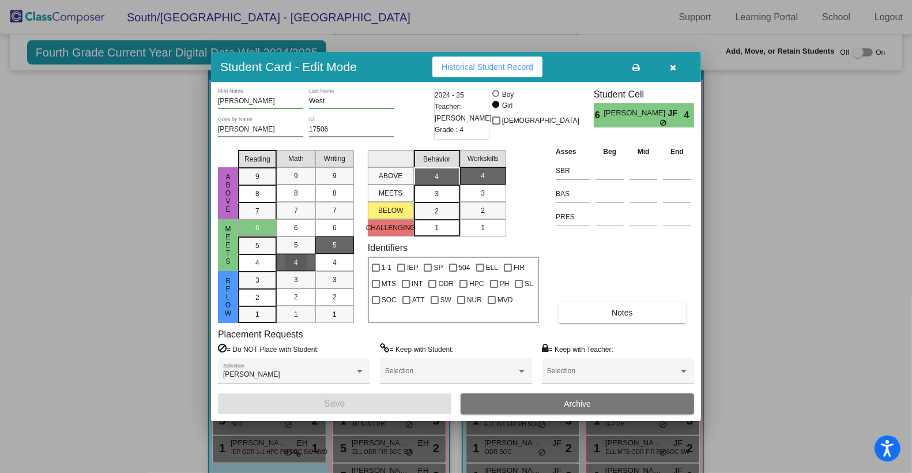
click at [307, 261] on mat-list-option "4" at bounding box center [296, 262] width 39 height 17
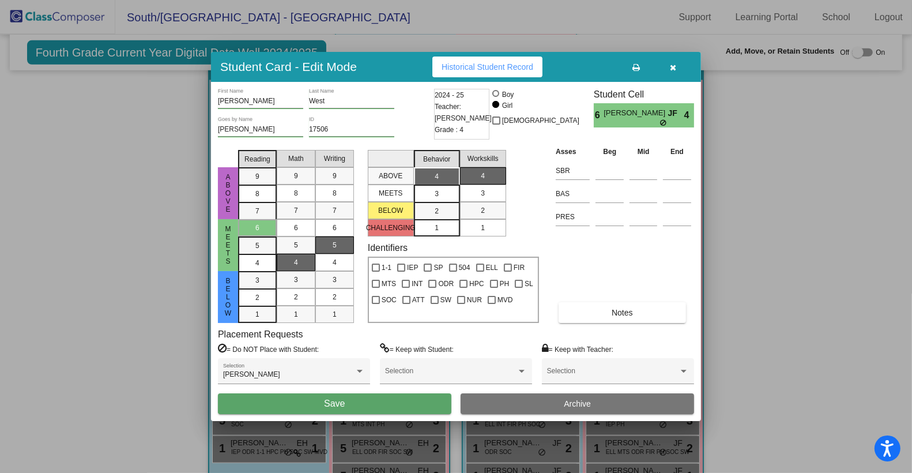
click at [344, 397] on button "Save" at bounding box center [334, 403] width 233 height 21
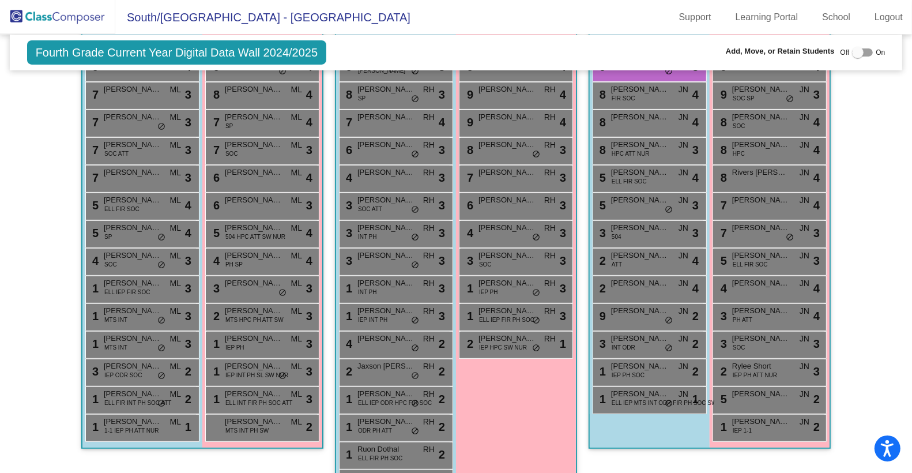
scroll to position [0, 0]
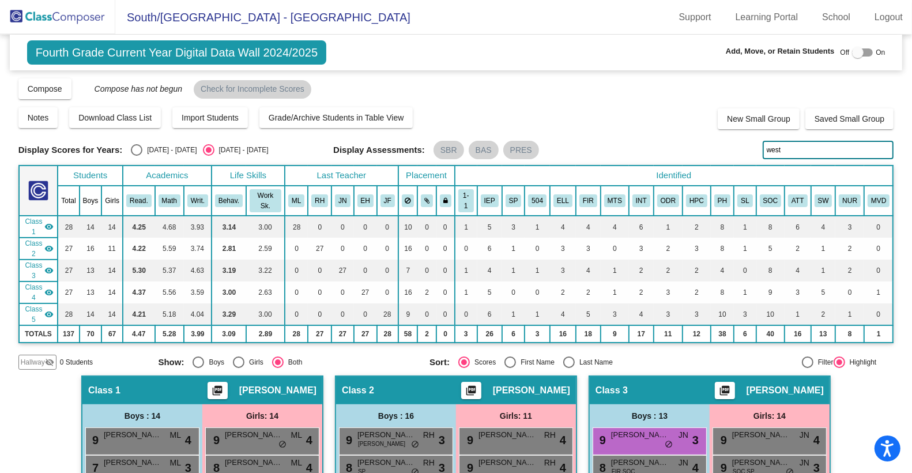
drag, startPoint x: 787, startPoint y: 152, endPoint x: 707, endPoint y: 148, distance: 79.6
click at [707, 148] on div "Display Scores for Years: 2023 - 2024 2024 - 2025 Display Assessments: SBR BAS …" at bounding box center [455, 150] width 875 height 18
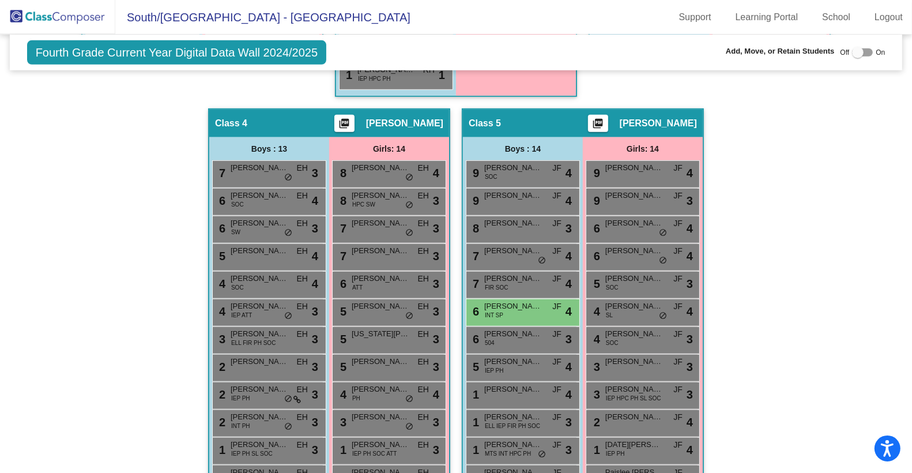
scroll to position [791, 0]
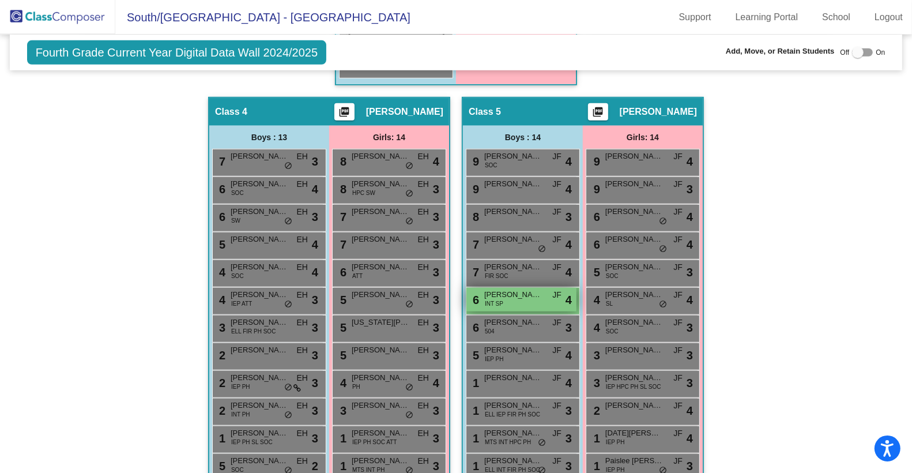
click at [517, 289] on span "Miles Hoffman" at bounding box center [513, 295] width 58 height 12
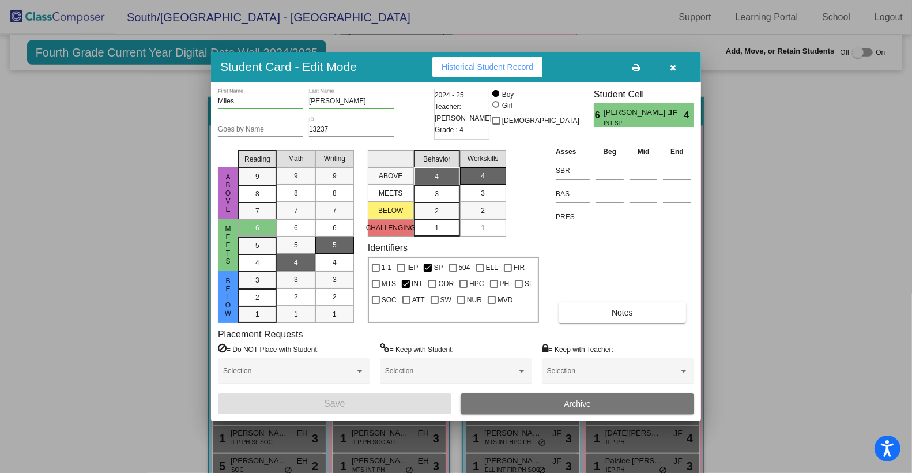
click at [304, 261] on div "4" at bounding box center [296, 262] width 22 height 17
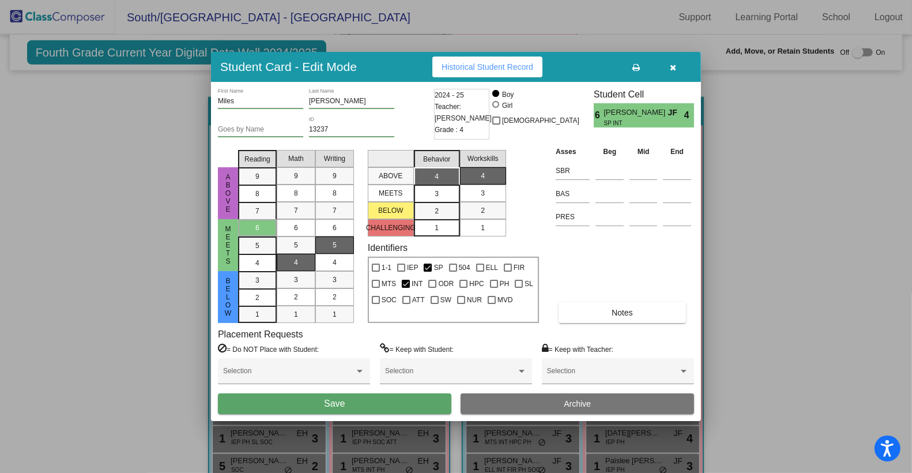
click at [350, 401] on button "Save" at bounding box center [334, 403] width 233 height 21
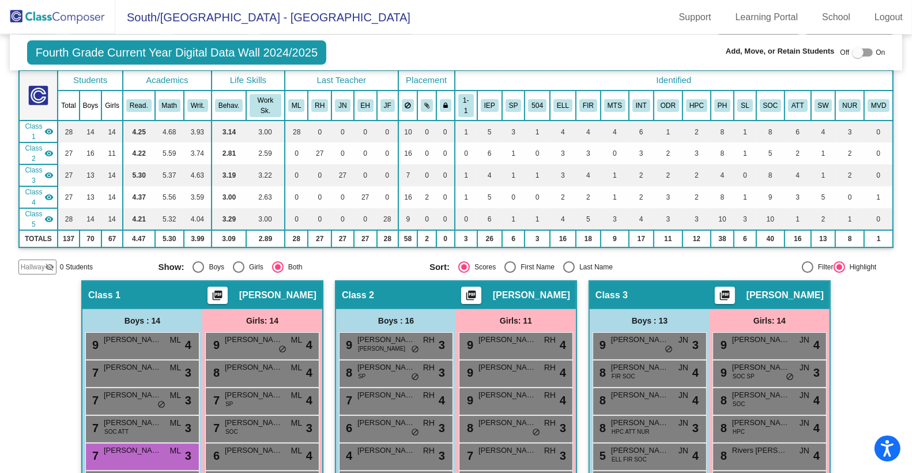
scroll to position [0, 0]
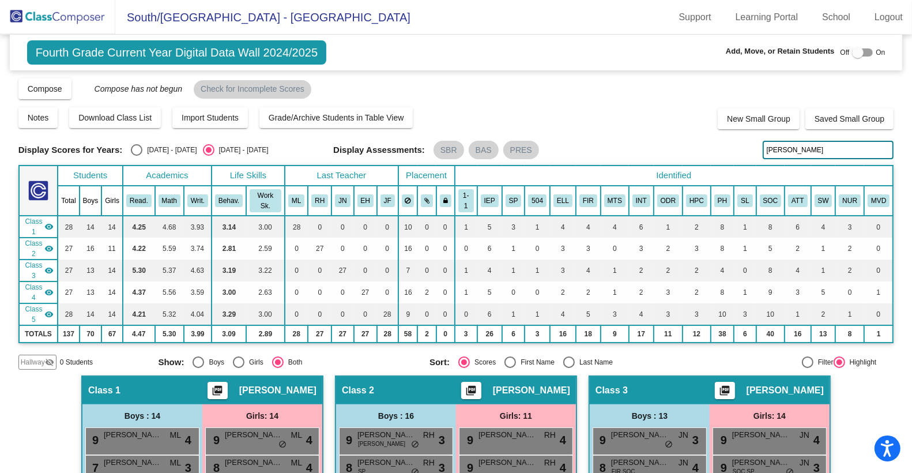
drag, startPoint x: 784, startPoint y: 150, endPoint x: 724, endPoint y: 150, distance: 60.5
click at [724, 150] on div "Display Scores for Years: 2023 - 2024 2024 - 2025 Display Assessments: SBR BAS …" at bounding box center [455, 150] width 875 height 18
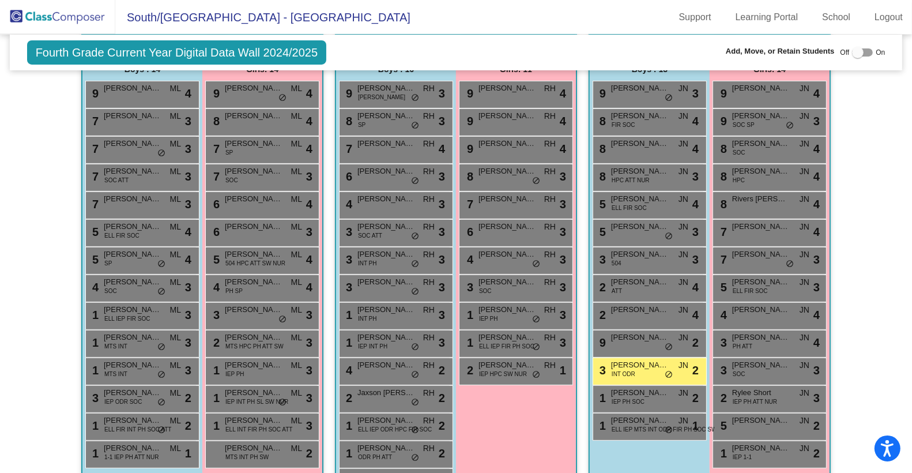
scroll to position [344, 0]
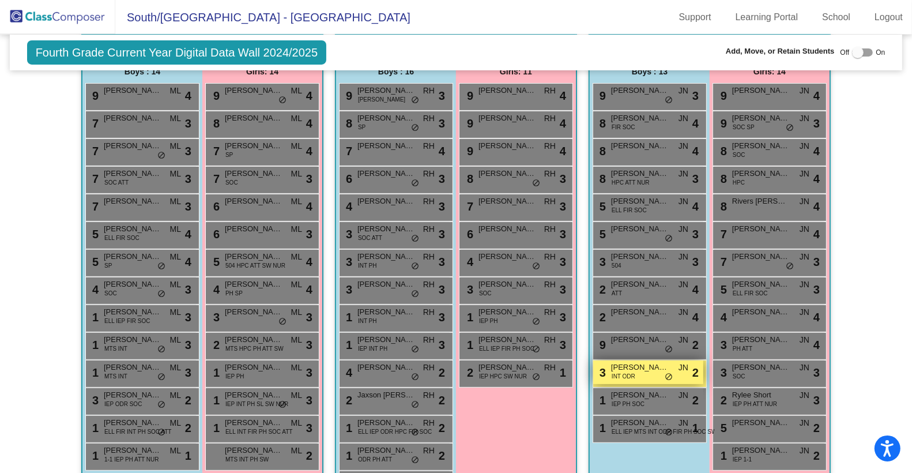
click at [646, 360] on div "3 Silas Rustman INT ODR JN lock do_not_disturb_alt 2" at bounding box center [648, 372] width 110 height 24
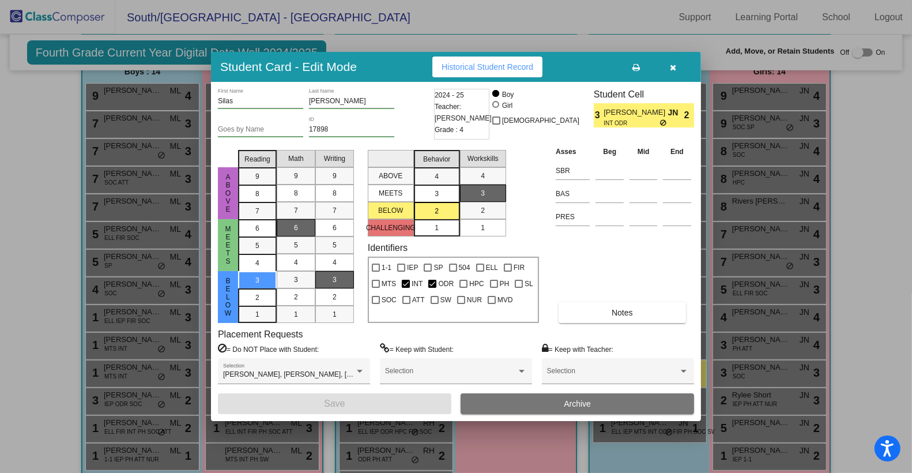
click at [342, 278] on div "3" at bounding box center [334, 279] width 22 height 17
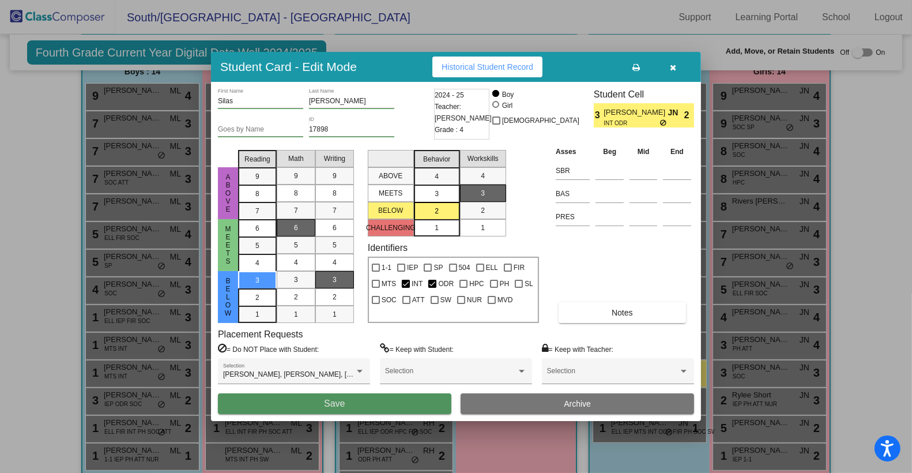
click at [342, 410] on button "Save" at bounding box center [334, 403] width 233 height 21
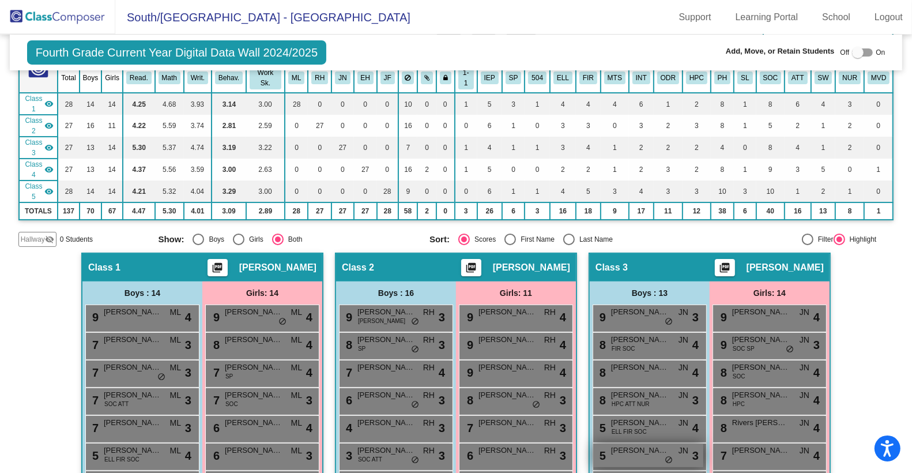
scroll to position [0, 0]
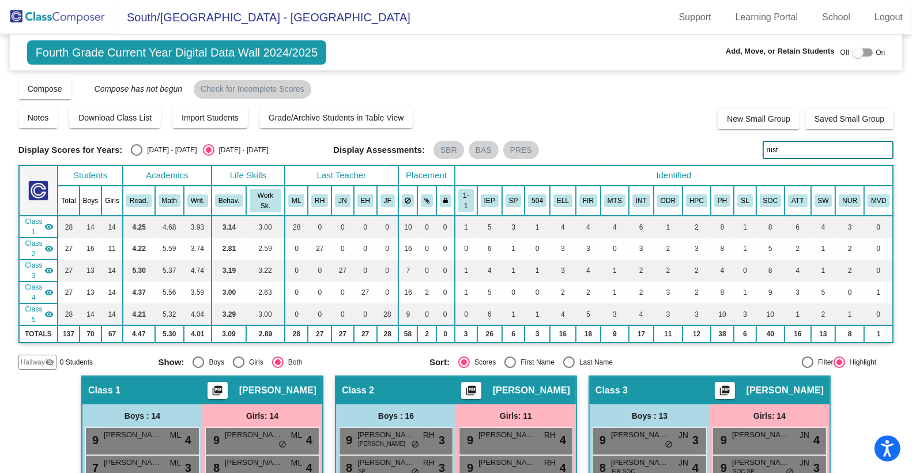
drag, startPoint x: 783, startPoint y: 155, endPoint x: 733, endPoint y: 146, distance: 51.0
click at [733, 146] on div "Display Scores for Years: 2023 - 2024 2024 - 2025 Display Assessments: SBR BAS …" at bounding box center [455, 150] width 875 height 18
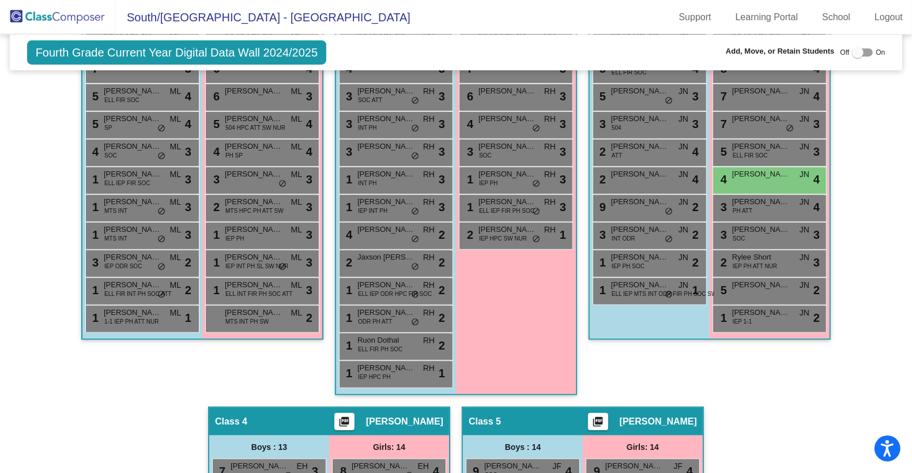
scroll to position [529, 0]
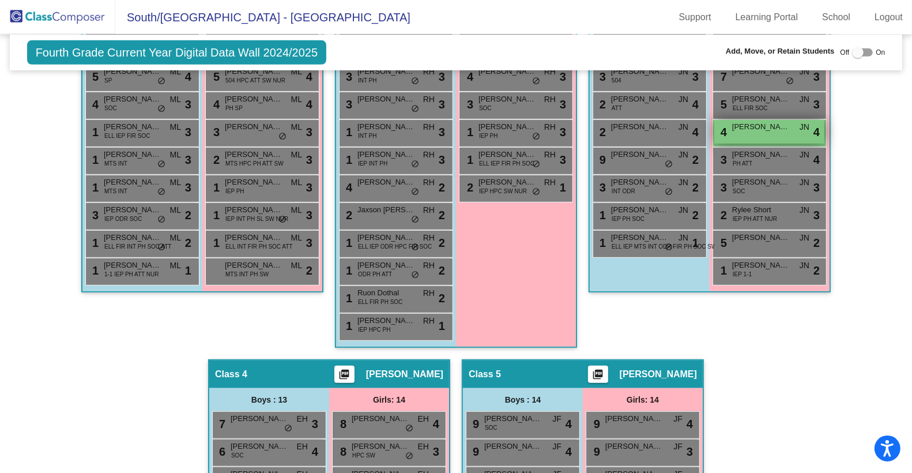
type input "dom"
click at [751, 121] on span "Nora Dombrovski" at bounding box center [761, 127] width 58 height 12
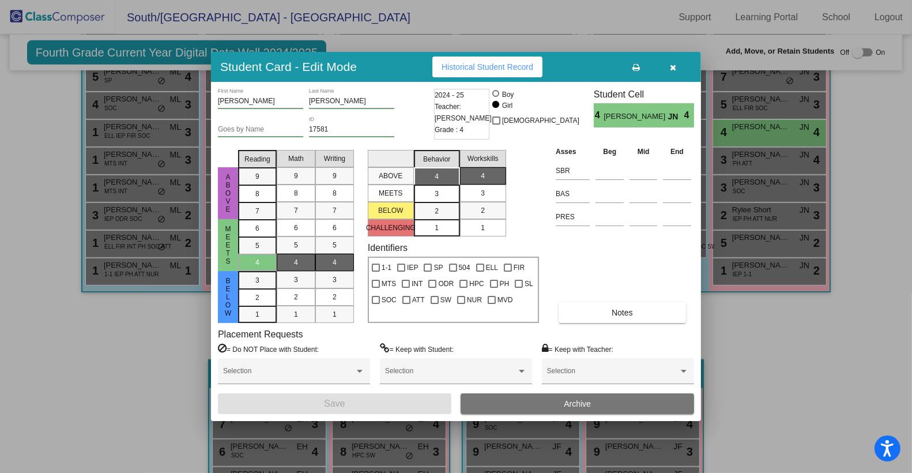
click at [346, 263] on mat-list-option "4" at bounding box center [334, 262] width 39 height 17
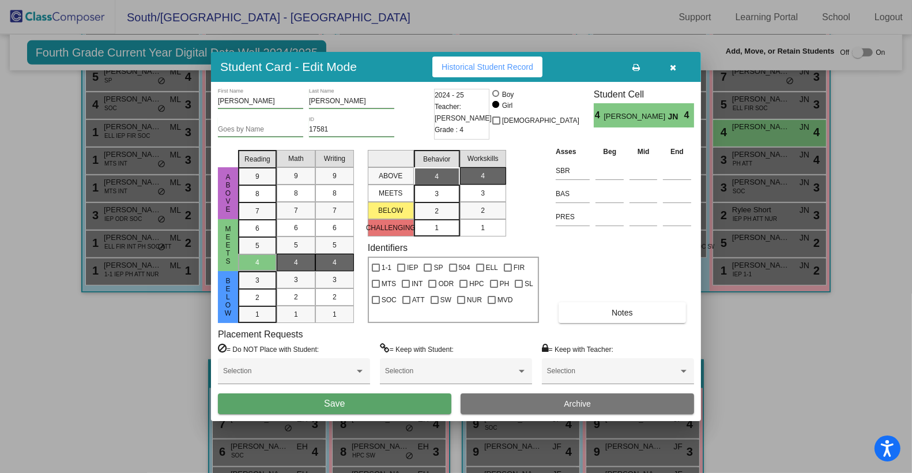
click at [345, 399] on button "Save" at bounding box center [334, 403] width 233 height 21
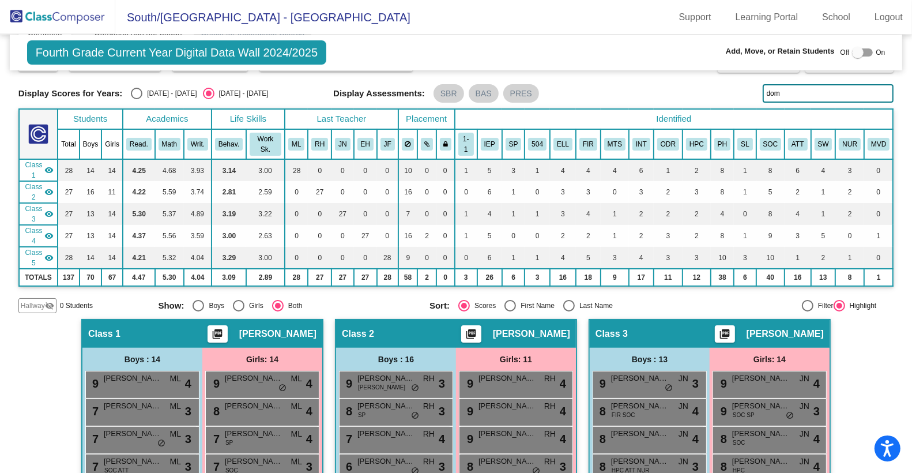
scroll to position [0, 0]
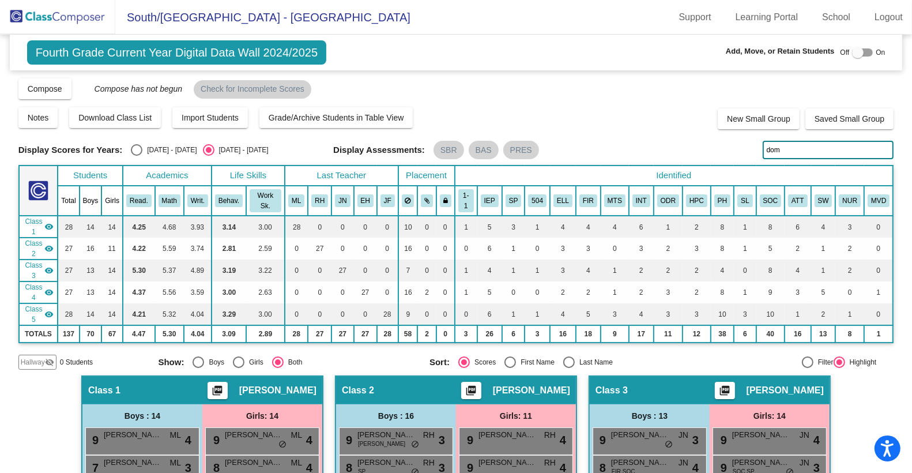
drag, startPoint x: 787, startPoint y: 148, endPoint x: 745, endPoint y: 148, distance: 42.1
click at [745, 148] on div "Display Scores for Years: 2023 - 2024 2024 - 2025 Display Assessments: SBR BAS …" at bounding box center [455, 150] width 875 height 18
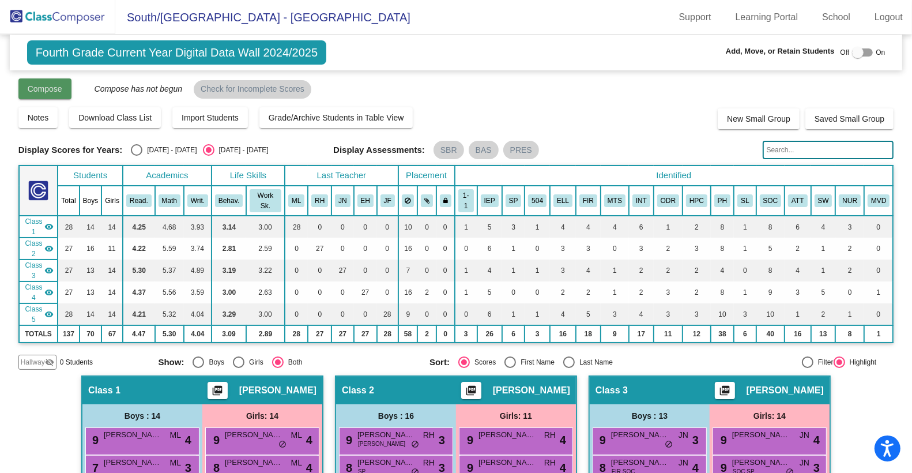
click at [50, 89] on span "Compose" at bounding box center [45, 88] width 35 height 9
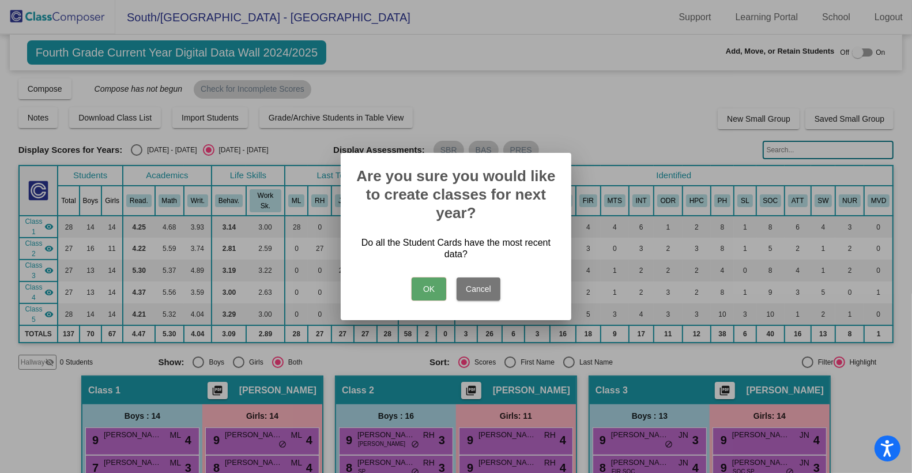
click at [427, 283] on button "OK" at bounding box center [429, 288] width 35 height 23
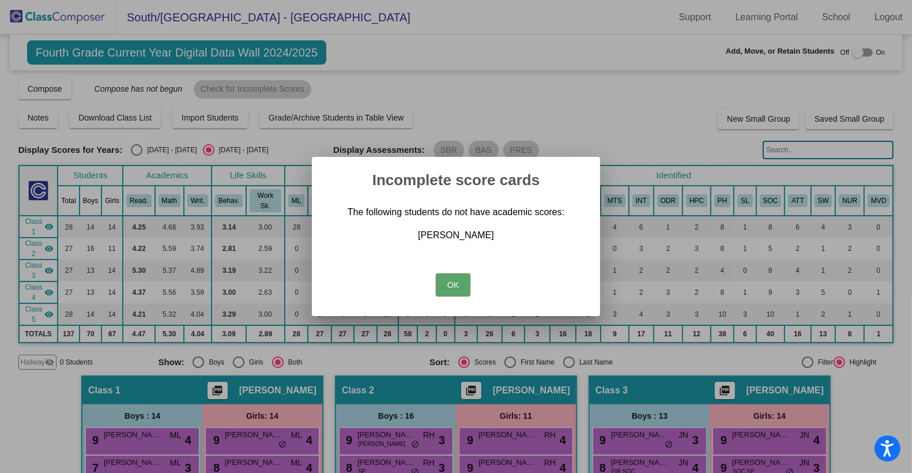
click at [455, 278] on button "OK" at bounding box center [453, 284] width 35 height 23
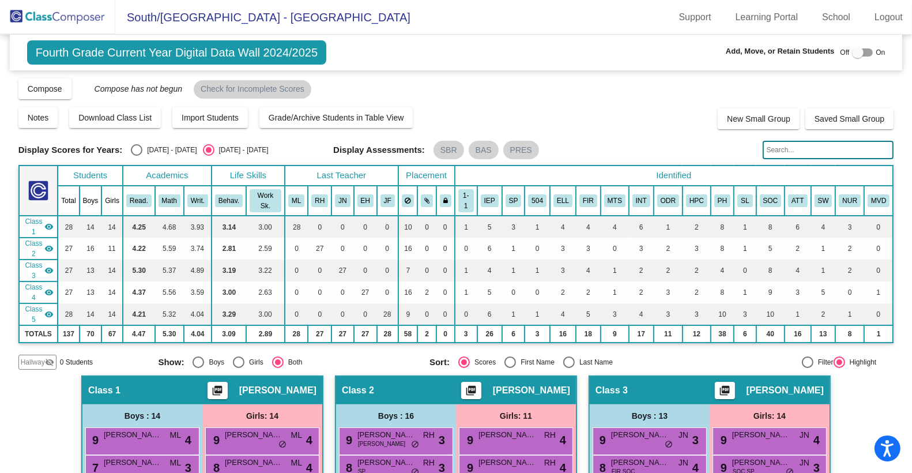
click at [811, 154] on input "text" at bounding box center [828, 150] width 131 height 18
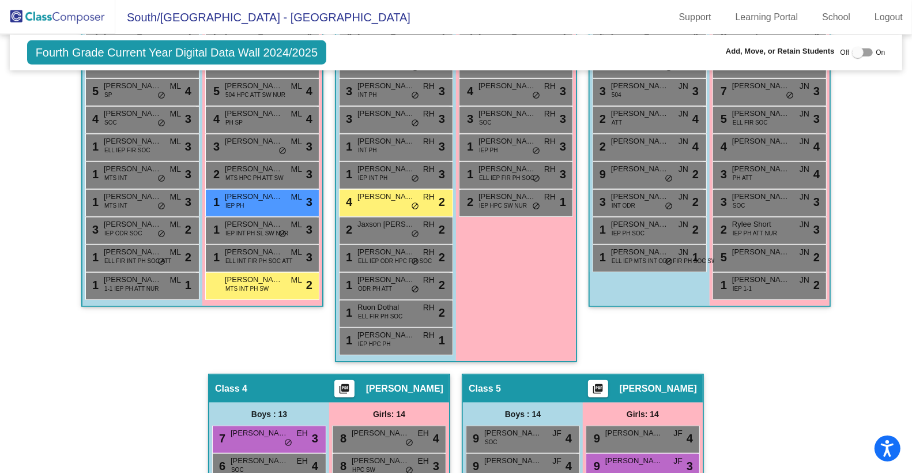
scroll to position [519, 0]
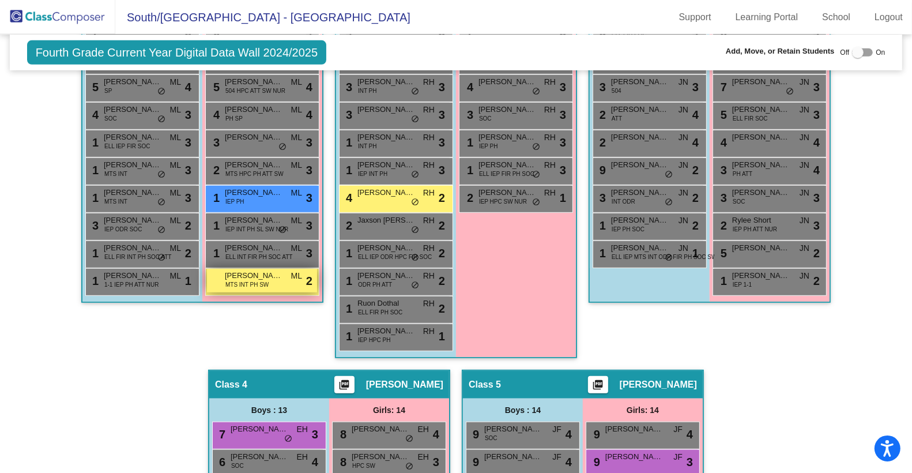
type input "sch"
click at [266, 269] on div "Kyla Scherer MTS INT PH SW ML lock do_not_disturb_alt 2" at bounding box center [262, 281] width 110 height 24
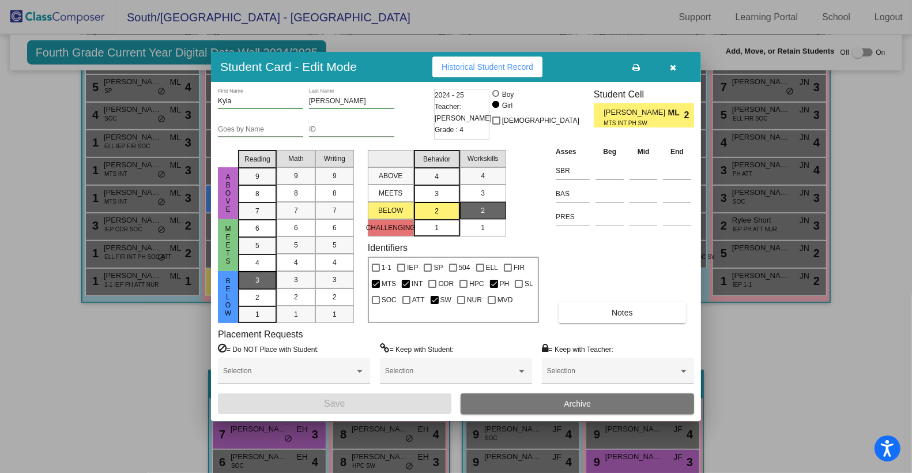
click at [267, 278] on div "3" at bounding box center [257, 279] width 22 height 17
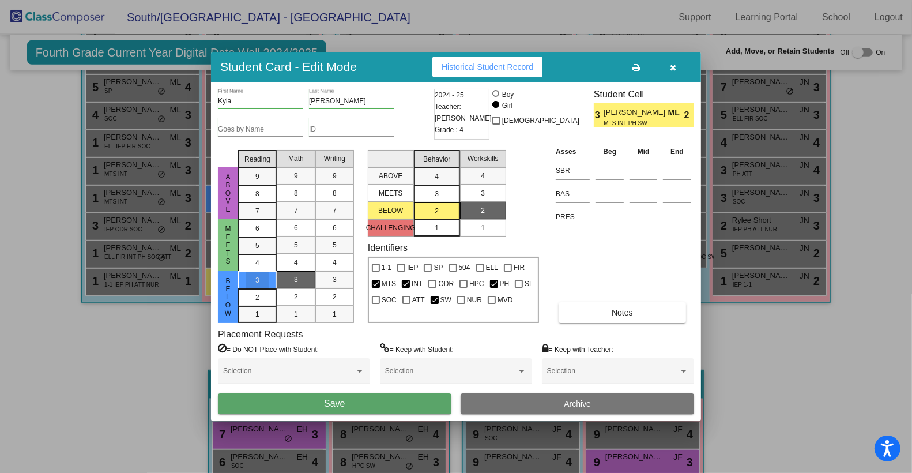
click at [304, 278] on div "3" at bounding box center [296, 279] width 22 height 17
click at [327, 279] on div "3" at bounding box center [334, 279] width 22 height 17
click at [337, 399] on span "Save" at bounding box center [334, 403] width 21 height 10
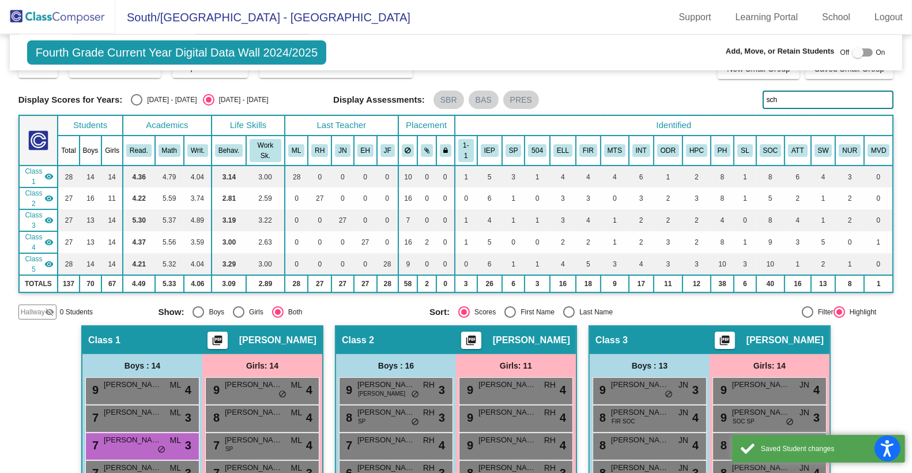
scroll to position [0, 0]
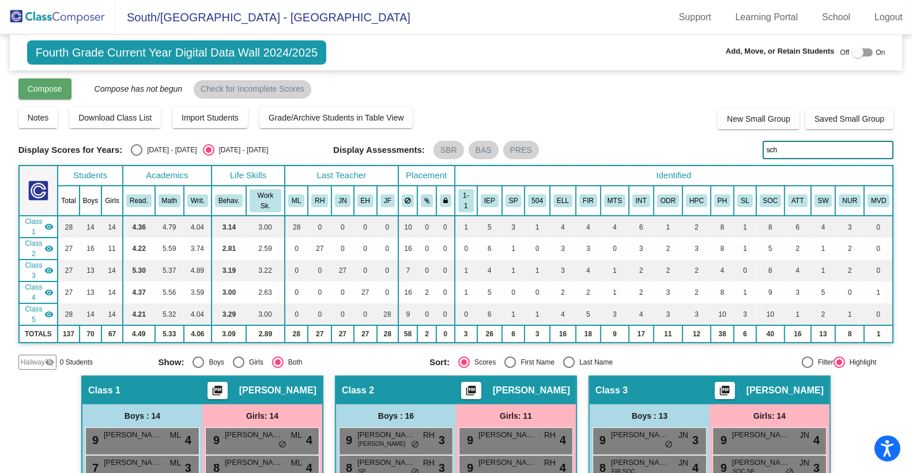
click at [56, 81] on button "Compose" at bounding box center [44, 88] width 53 height 21
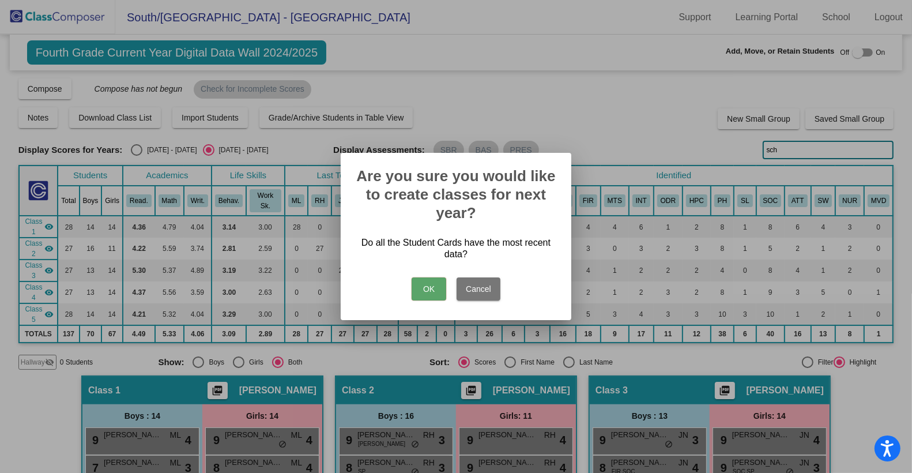
click at [422, 280] on button "OK" at bounding box center [429, 288] width 35 height 23
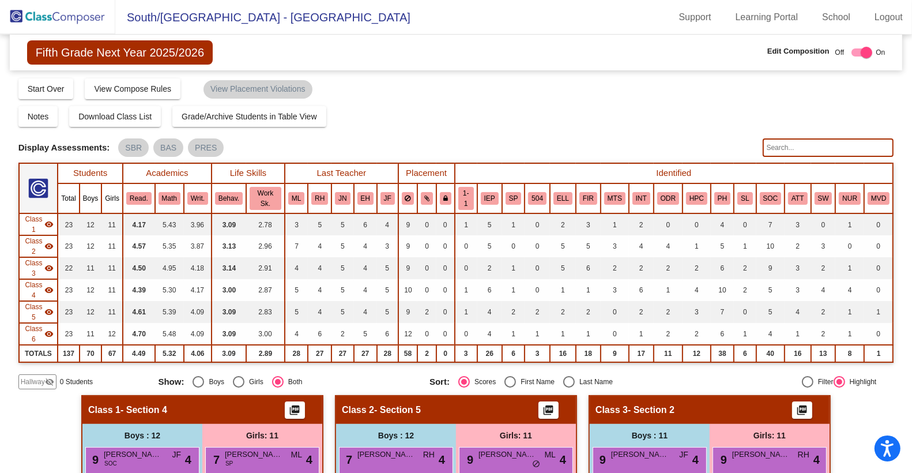
click at [78, 17] on img at bounding box center [57, 17] width 115 height 34
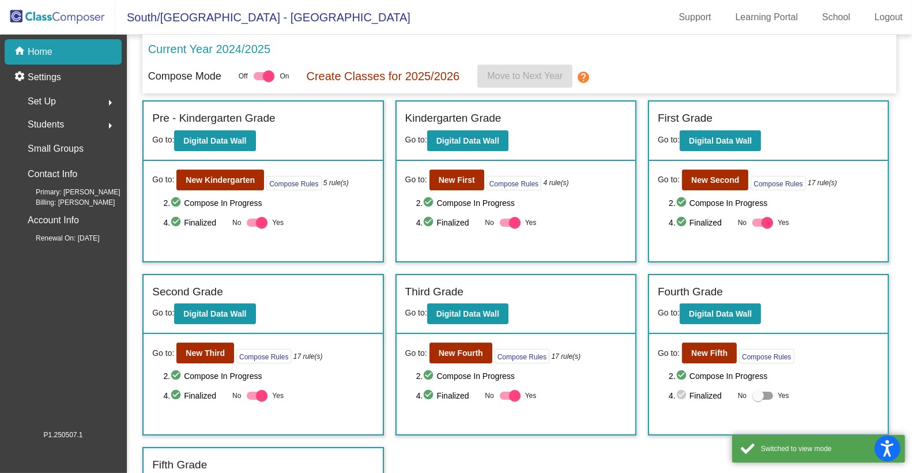
scroll to position [31, 0]
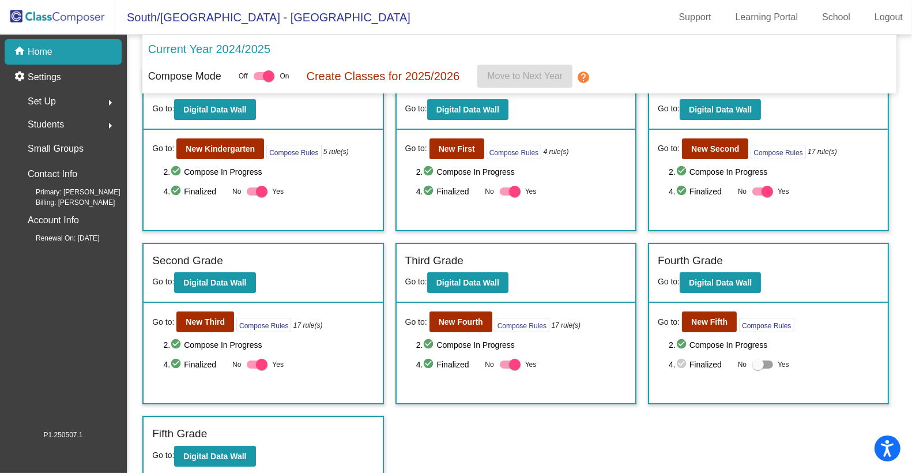
click at [560, 254] on div "Third Grade" at bounding box center [515, 262] width 221 height 20
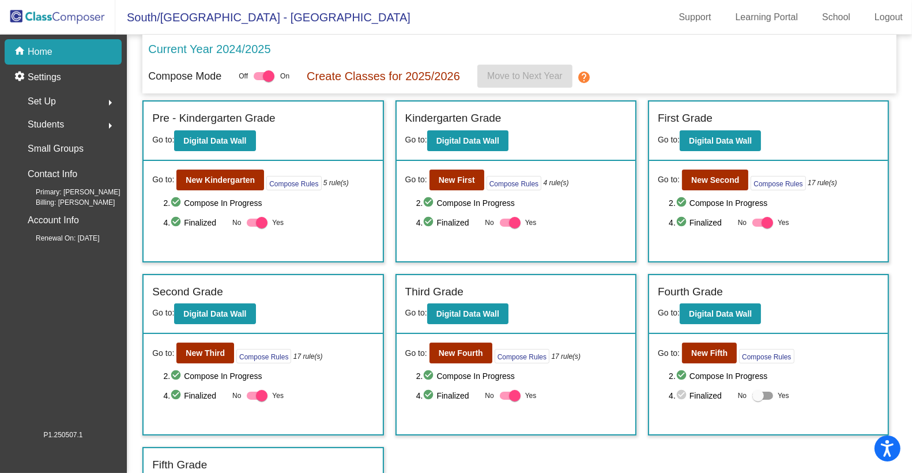
click at [756, 394] on div at bounding box center [758, 396] width 12 height 12
click at [757, 399] on input "Yes" at bounding box center [757, 399] width 1 height 1
checkbox input "true"
click at [556, 71] on span "Move to Next Year" at bounding box center [525, 76] width 76 height 10
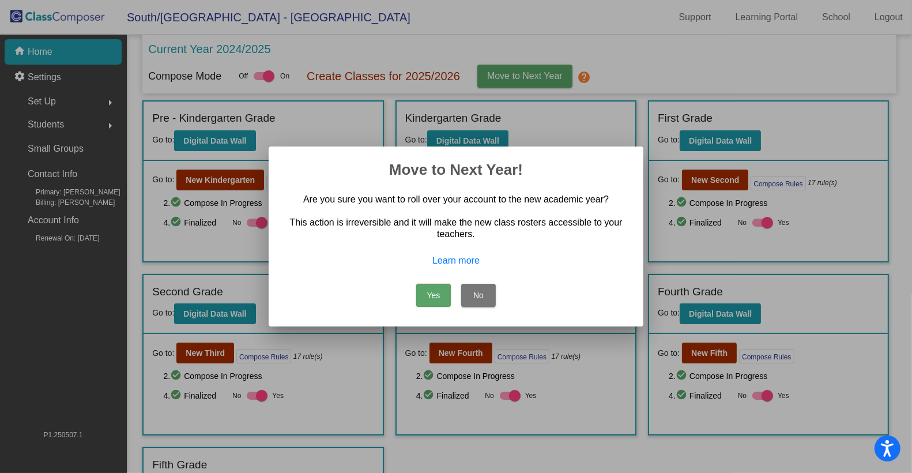
click at [476, 290] on button "No" at bounding box center [478, 295] width 35 height 23
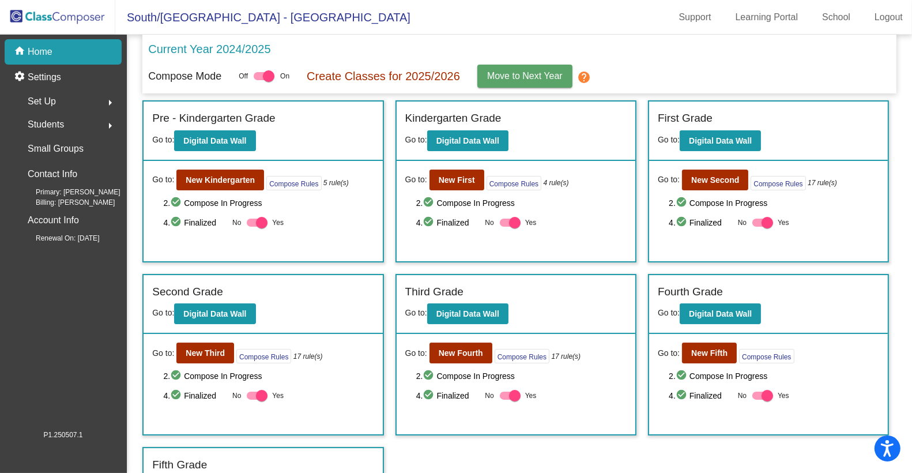
click at [550, 22] on mat-toolbar "South/North Elementary School - Darin Support Learning Portal School Logout" at bounding box center [456, 17] width 912 height 35
click at [648, 56] on div "Current Year 2024/2025" at bounding box center [519, 52] width 742 height 24
click at [545, 75] on span "Move to Next Year" at bounding box center [525, 76] width 76 height 10
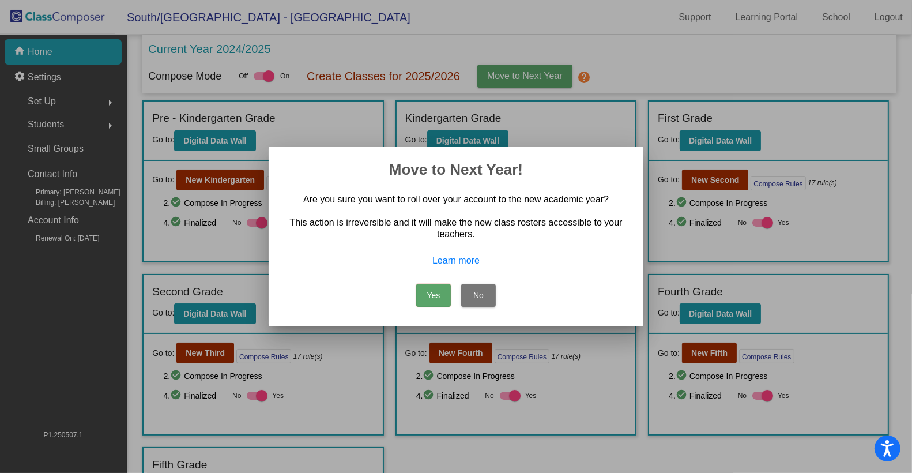
click at [440, 292] on button "Yes" at bounding box center [433, 295] width 35 height 23
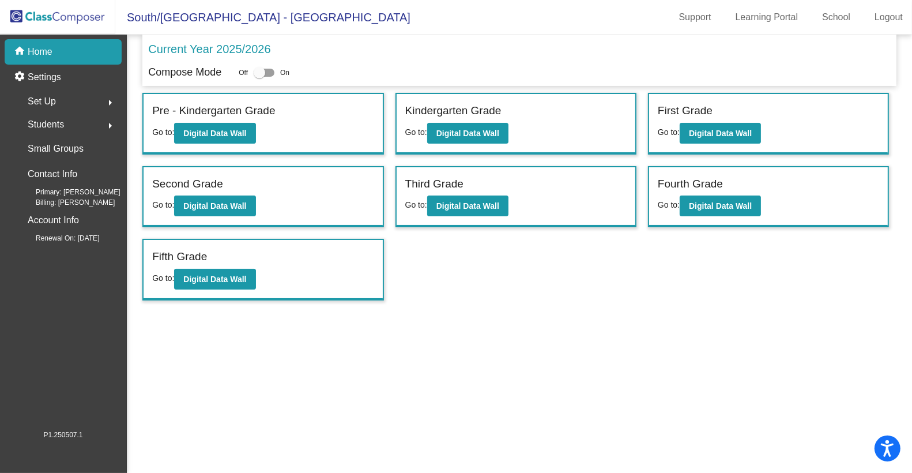
click at [503, 61] on div "Current Year 2025/2026" at bounding box center [519, 52] width 742 height 24
click at [484, 205] on b "Digital Data Wall" at bounding box center [467, 205] width 63 height 9
